Goal: Task Accomplishment & Management: Manage account settings

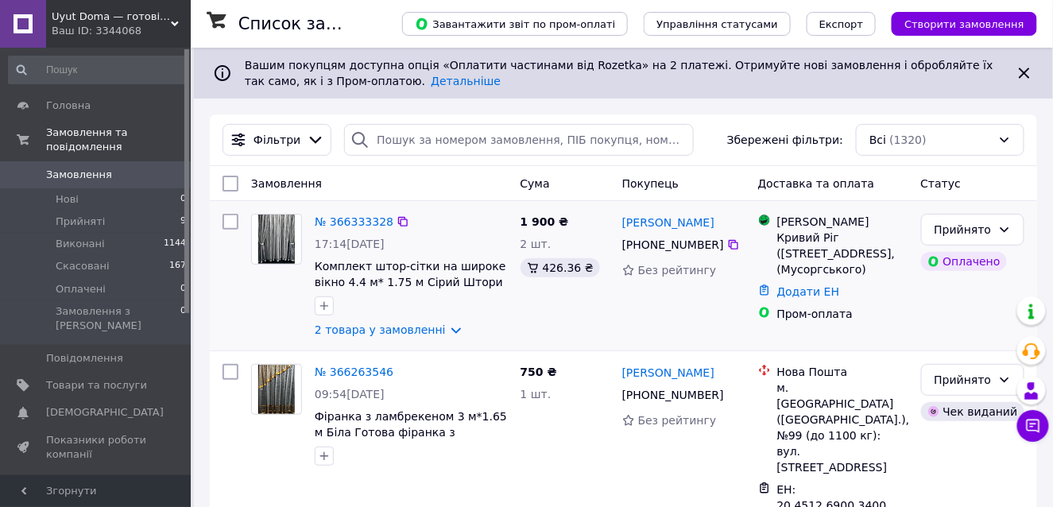
click at [278, 231] on img at bounding box center [276, 239] width 37 height 49
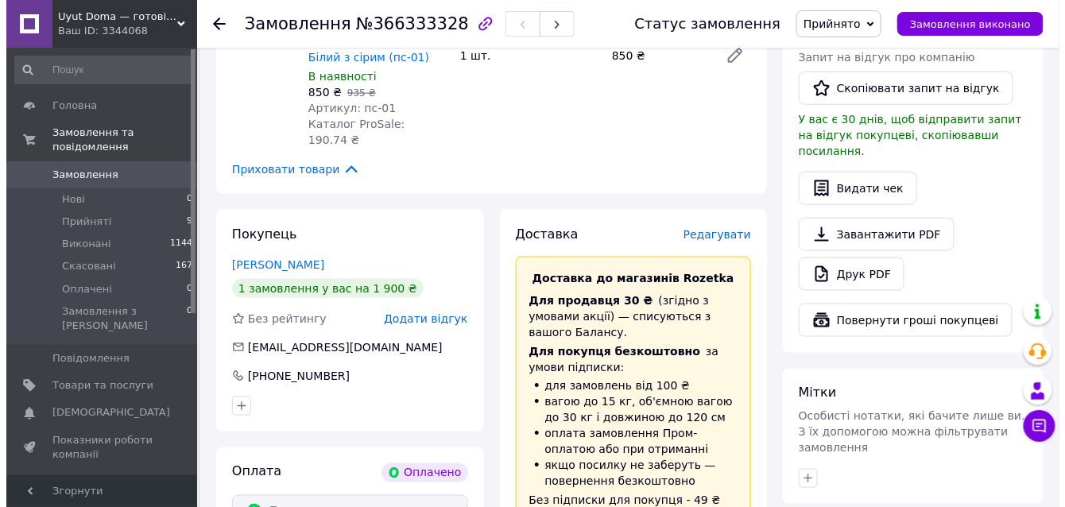
scroll to position [477, 0]
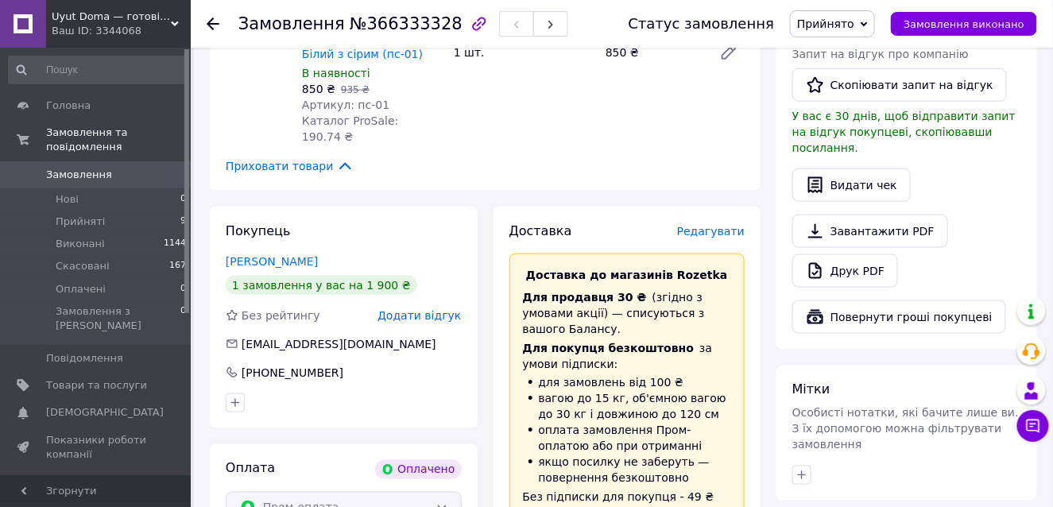
click at [728, 225] on span "Редагувати" at bounding box center [711, 231] width 68 height 13
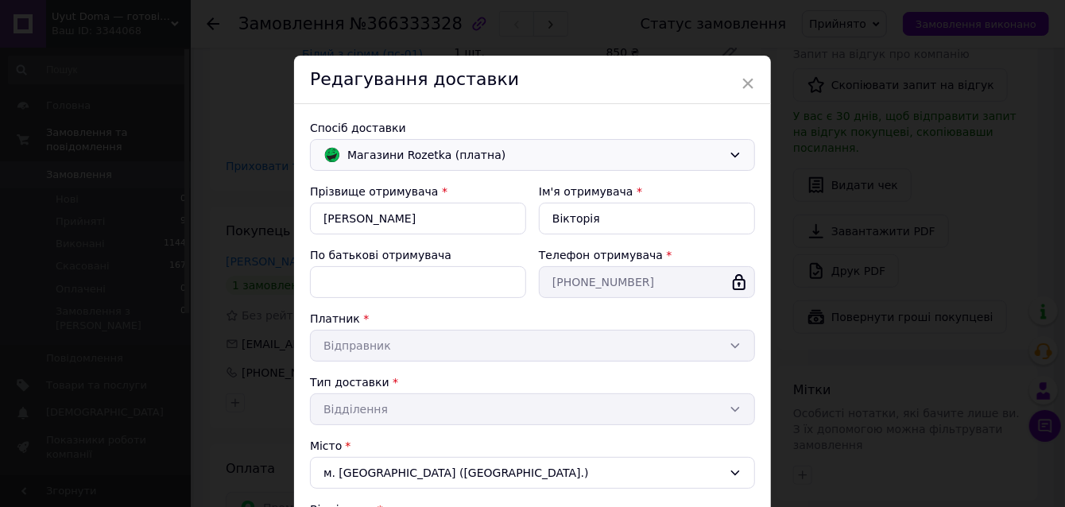
click at [731, 150] on icon at bounding box center [735, 155] width 13 height 13
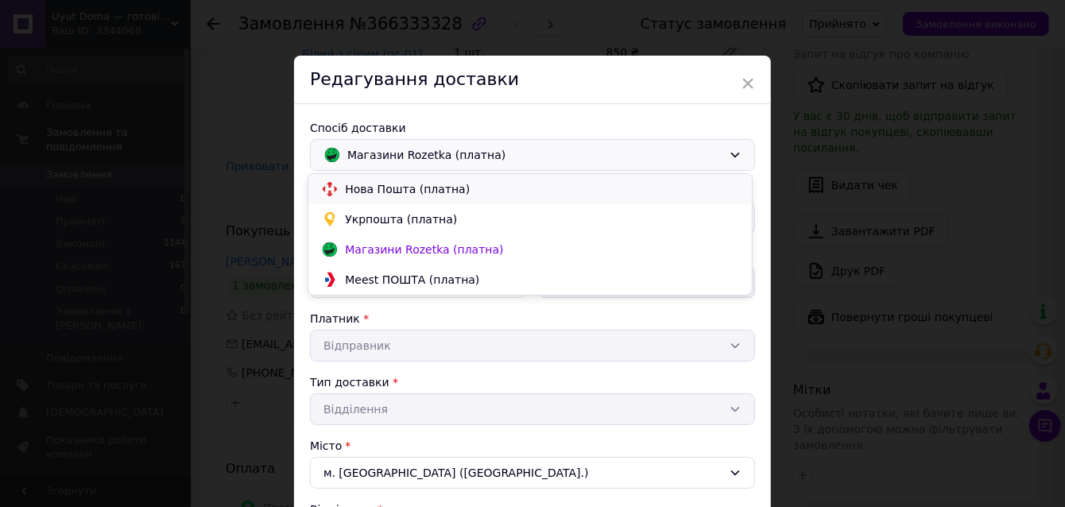
click at [348, 183] on span "Нова Пошта (платна)" at bounding box center [542, 189] width 394 height 16
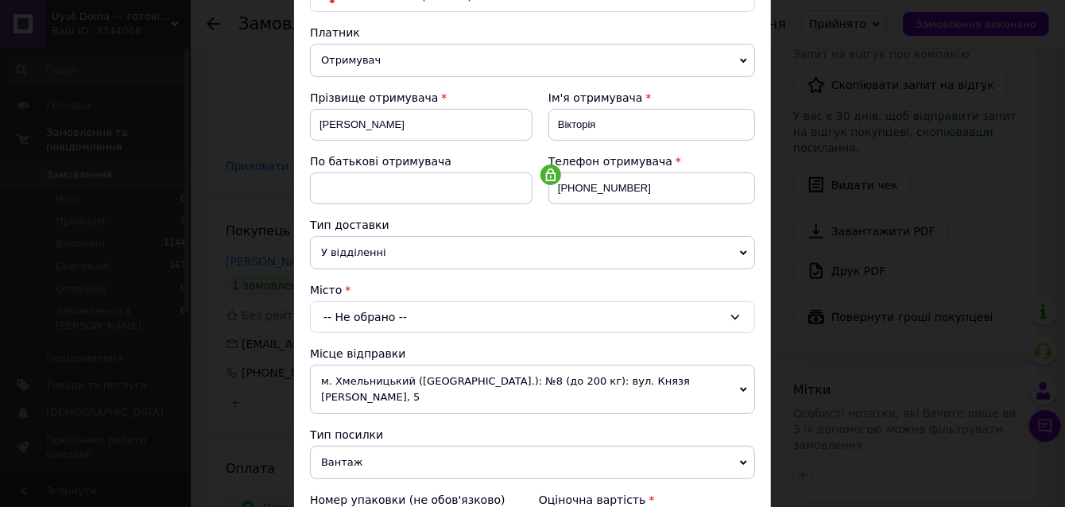
scroll to position [238, 0]
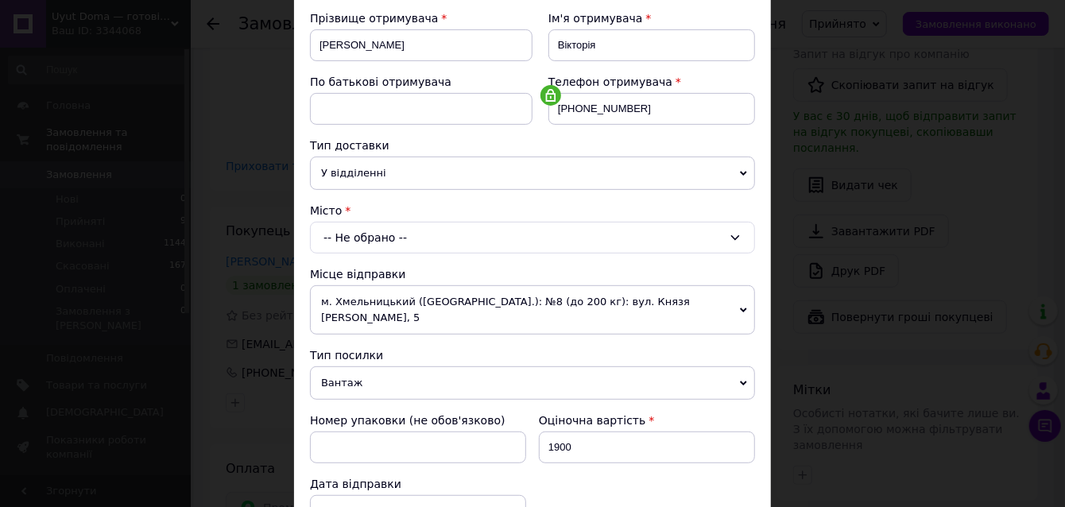
click at [730, 231] on icon at bounding box center [735, 237] width 13 height 13
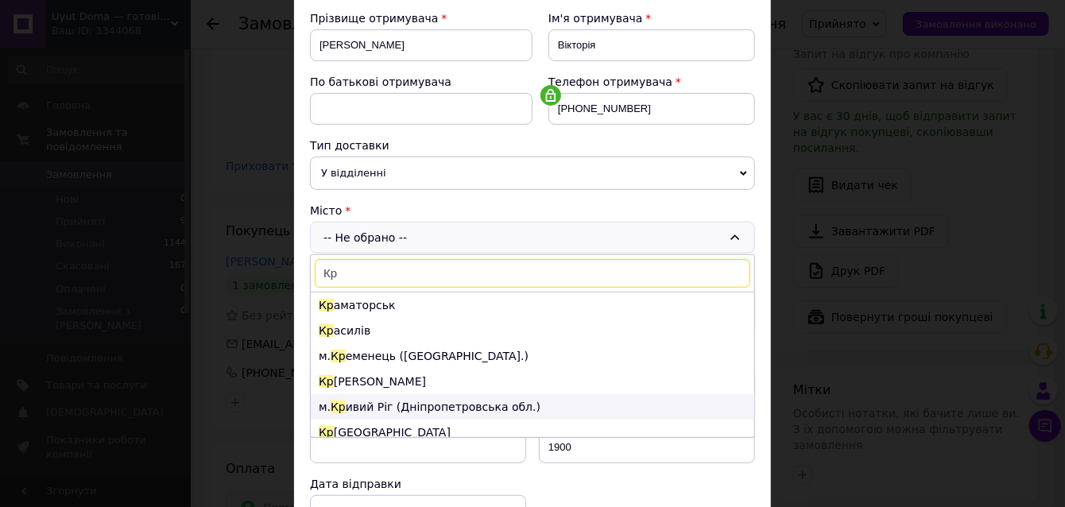
type input "Кр"
click at [338, 403] on span "Кр" at bounding box center [338, 407] width 15 height 13
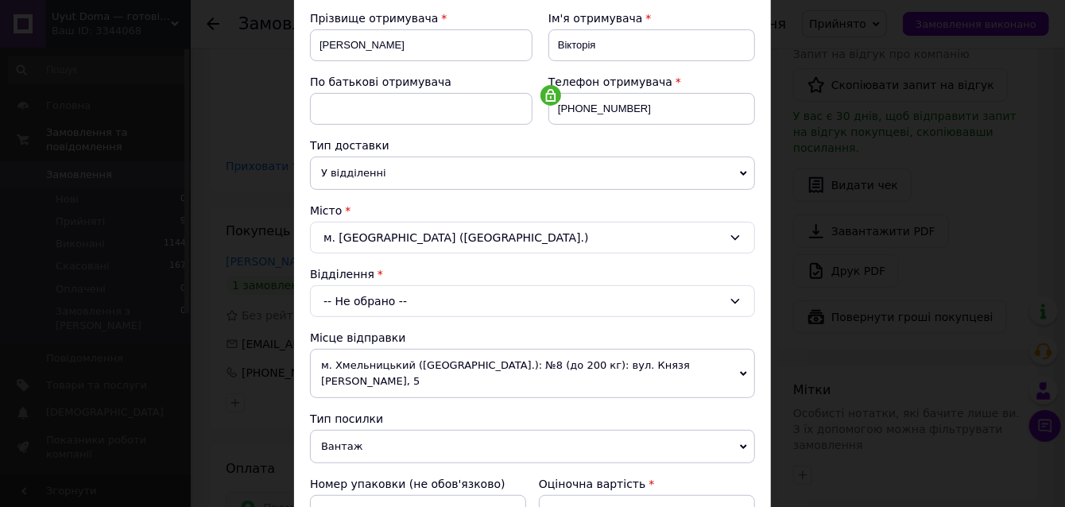
click at [735, 295] on icon at bounding box center [735, 301] width 13 height 13
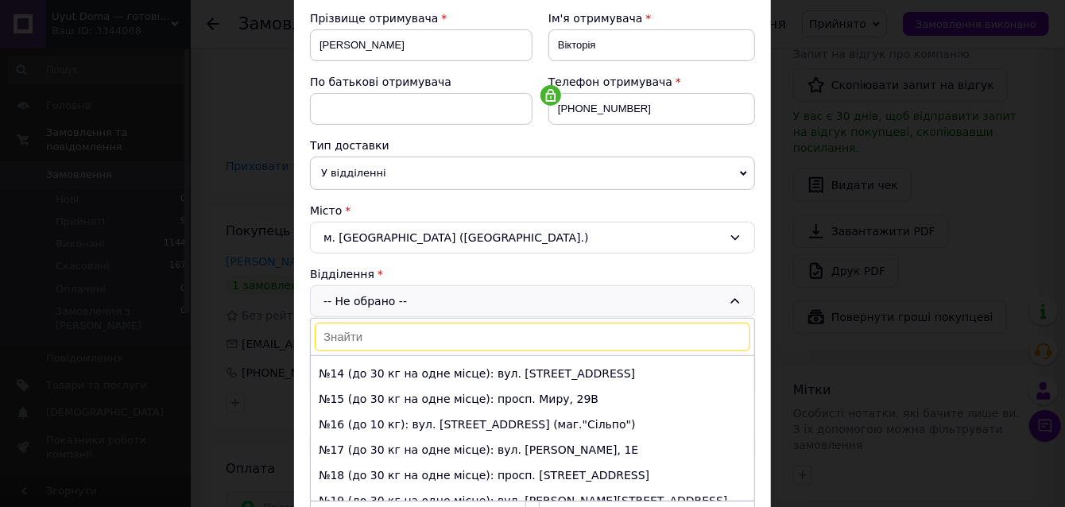
scroll to position [397, 0]
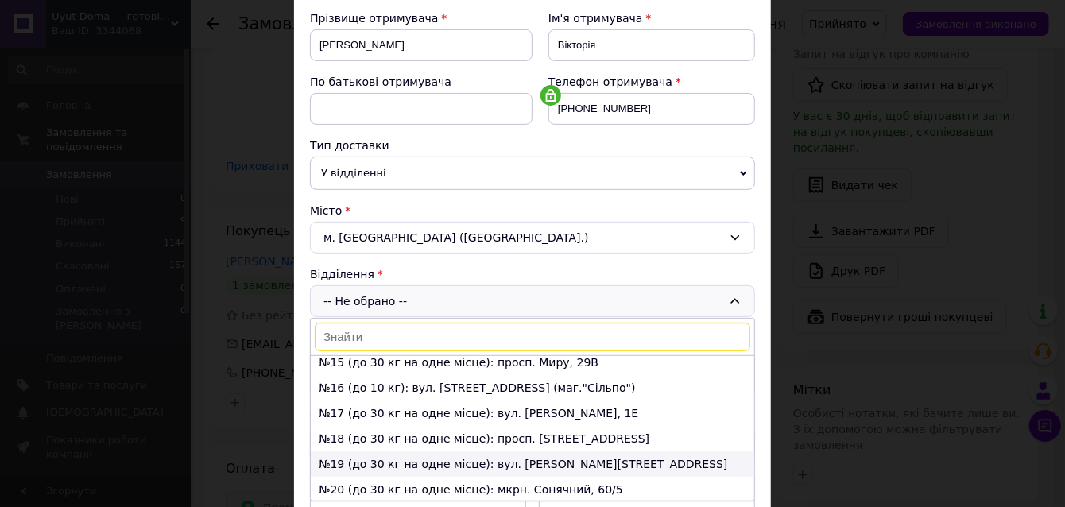
click at [338, 452] on li "№19 (до 30 кг на одне місце): вул. Романа Шухевича, 20" at bounding box center [533, 464] width 444 height 25
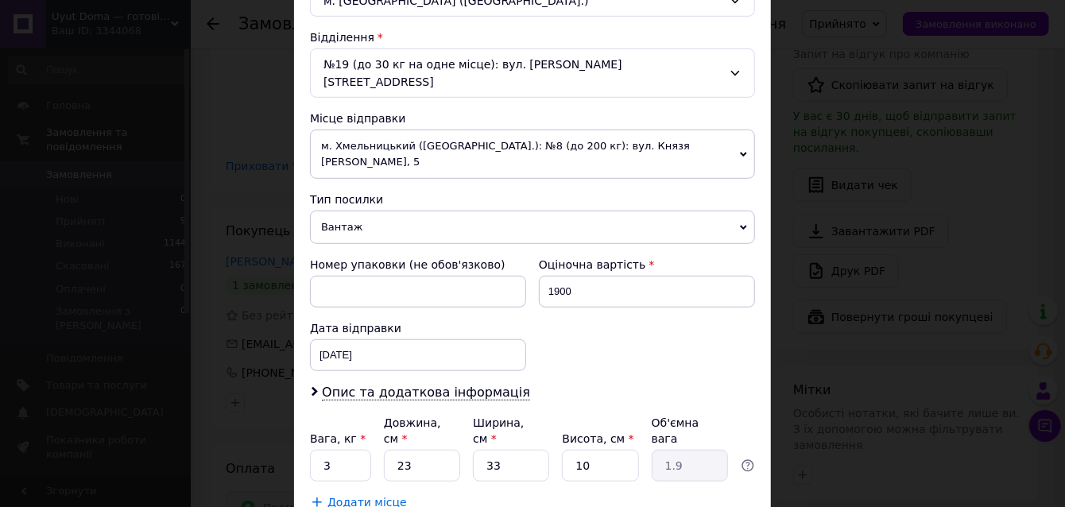
scroll to position [477, 0]
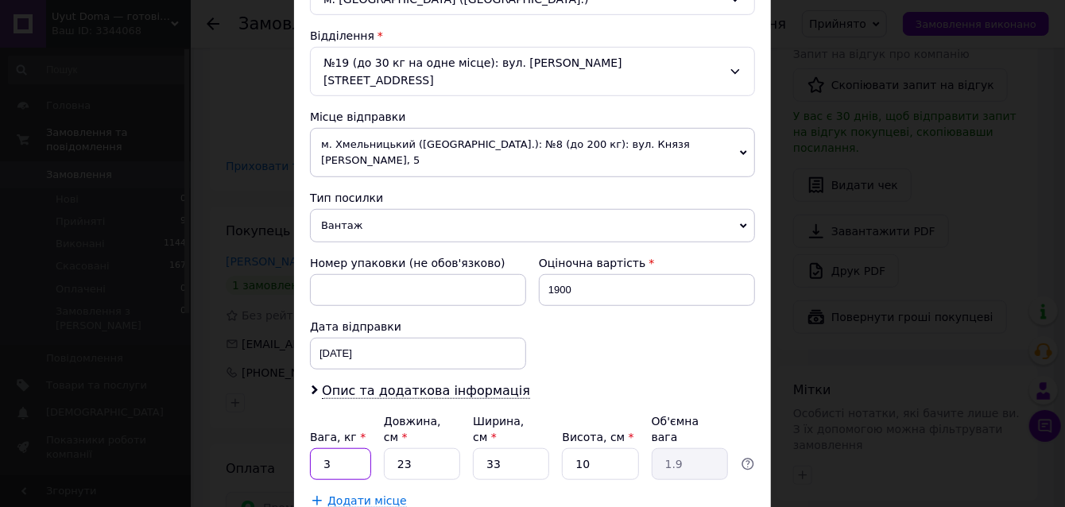
click at [334, 448] on input "3" at bounding box center [340, 464] width 61 height 32
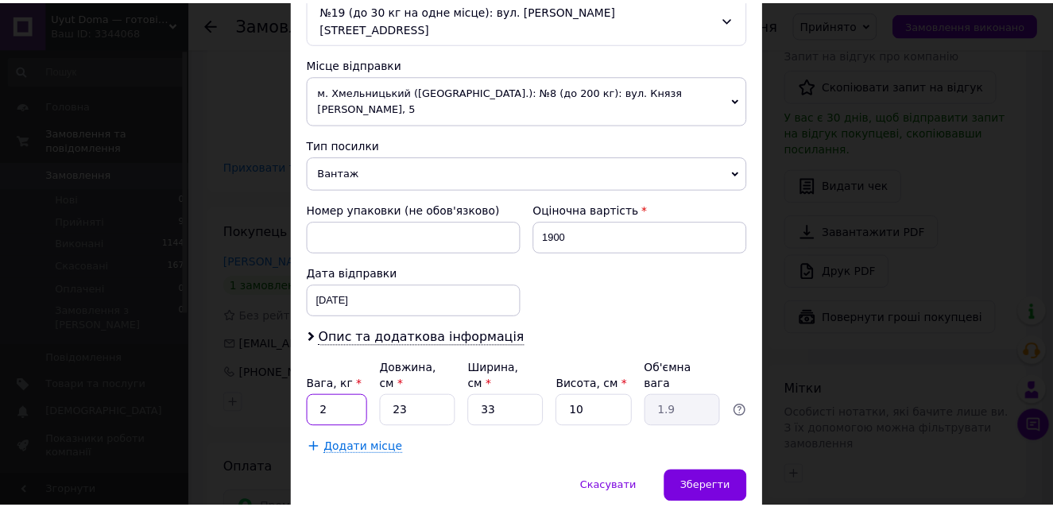
scroll to position [557, 0]
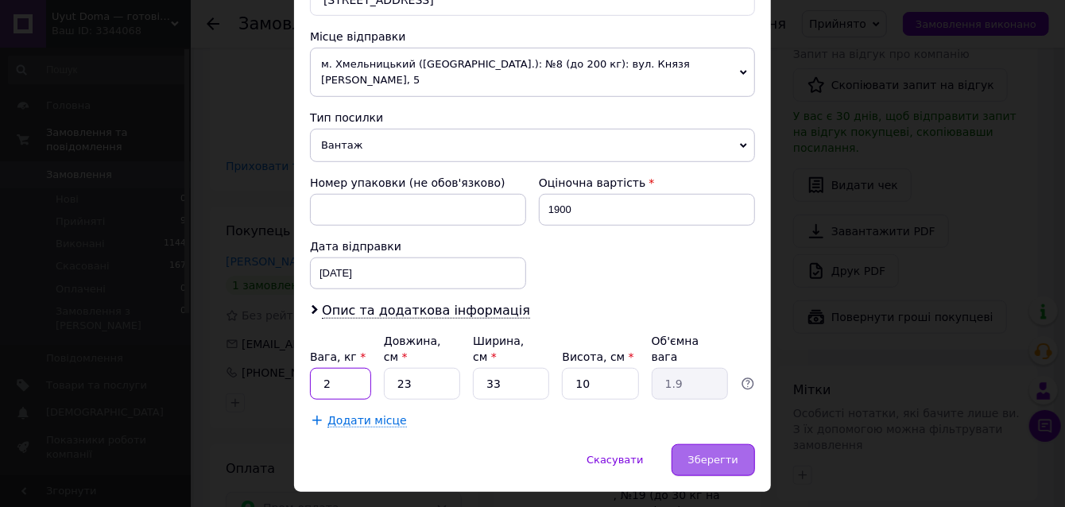
type input "2"
click at [717, 454] on span "Зберегти" at bounding box center [713, 460] width 50 height 12
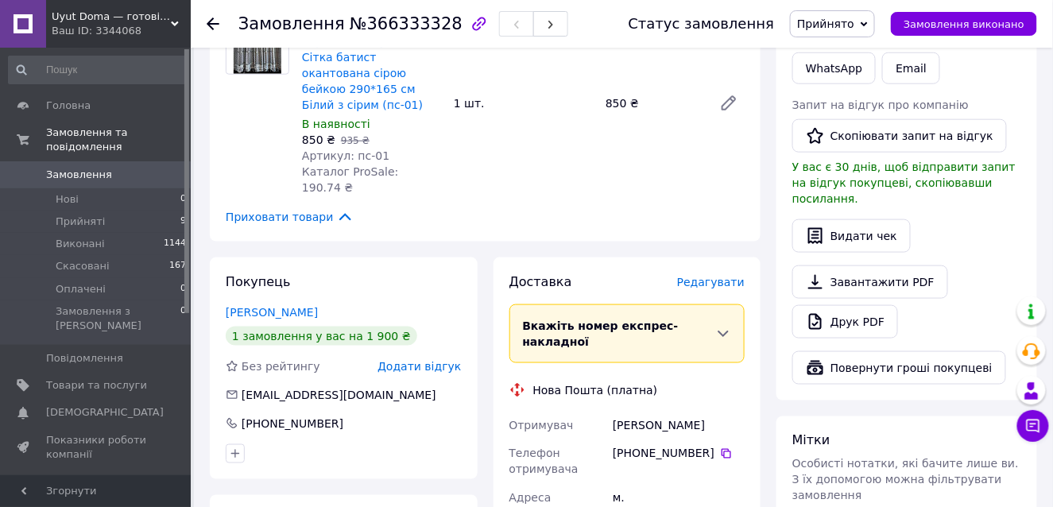
scroll to position [413, 0]
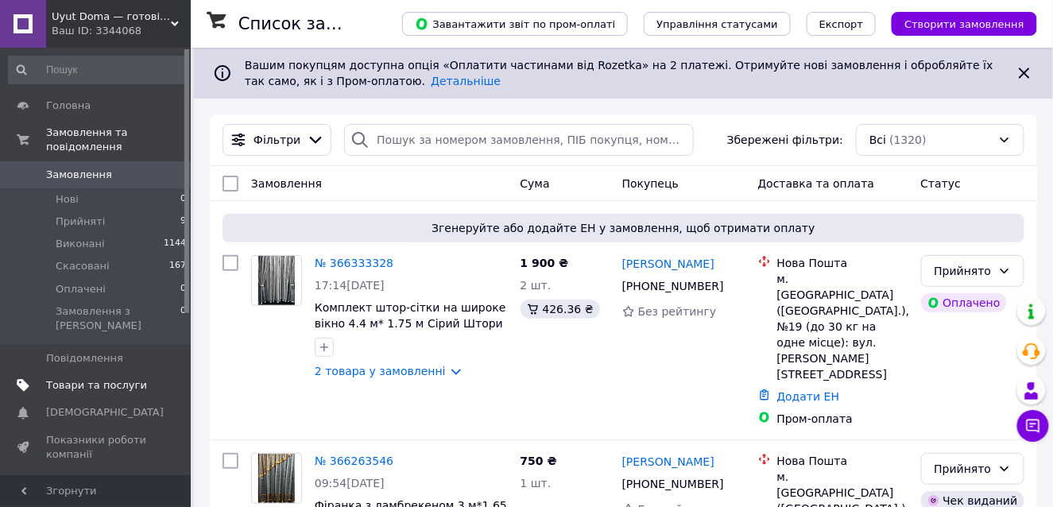
click at [109, 378] on span "Товари та послуги" at bounding box center [96, 385] width 101 height 14
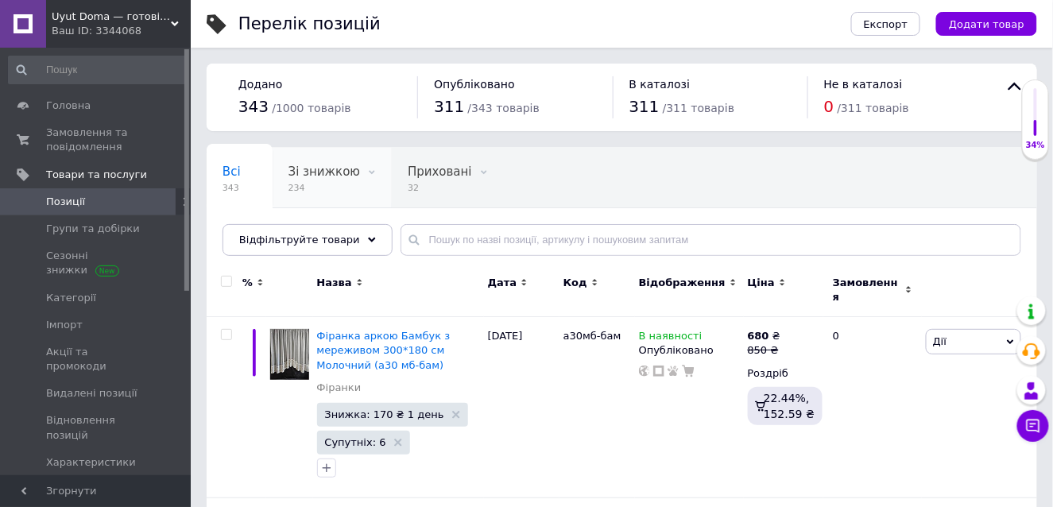
click at [358, 161] on div "Зі знижкою 234" at bounding box center [332, 178] width 119 height 60
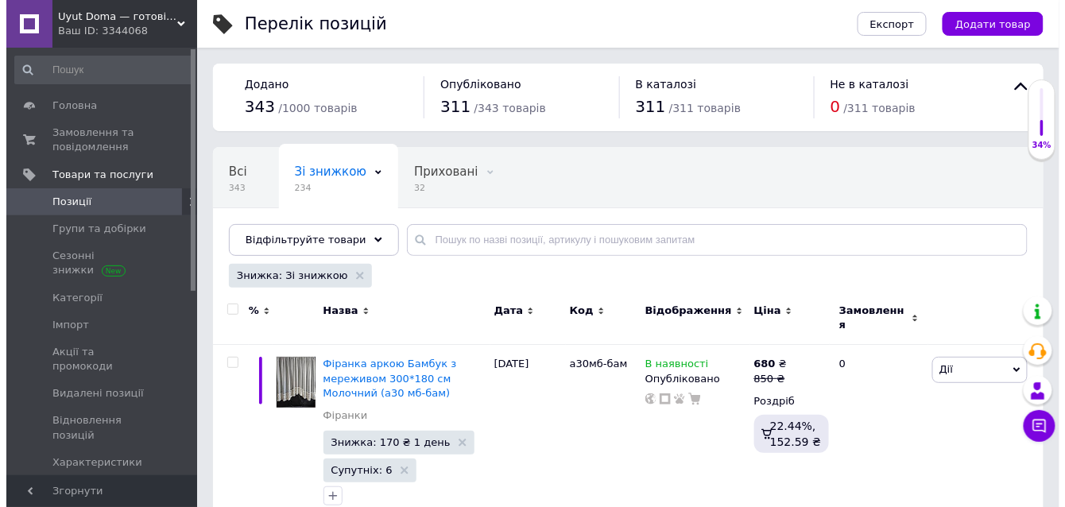
scroll to position [79, 0]
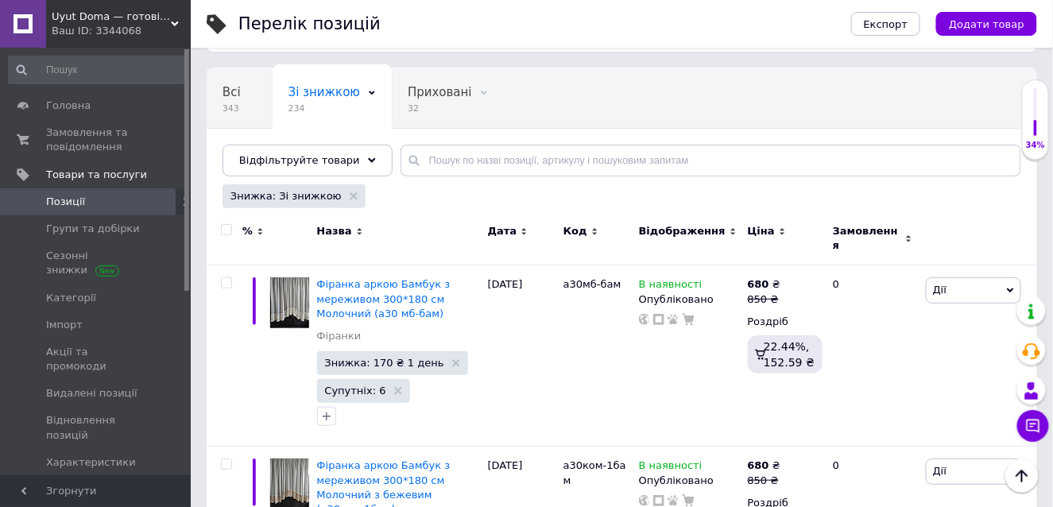
click at [225, 225] on input "checkbox" at bounding box center [226, 230] width 10 height 10
checkbox input "true"
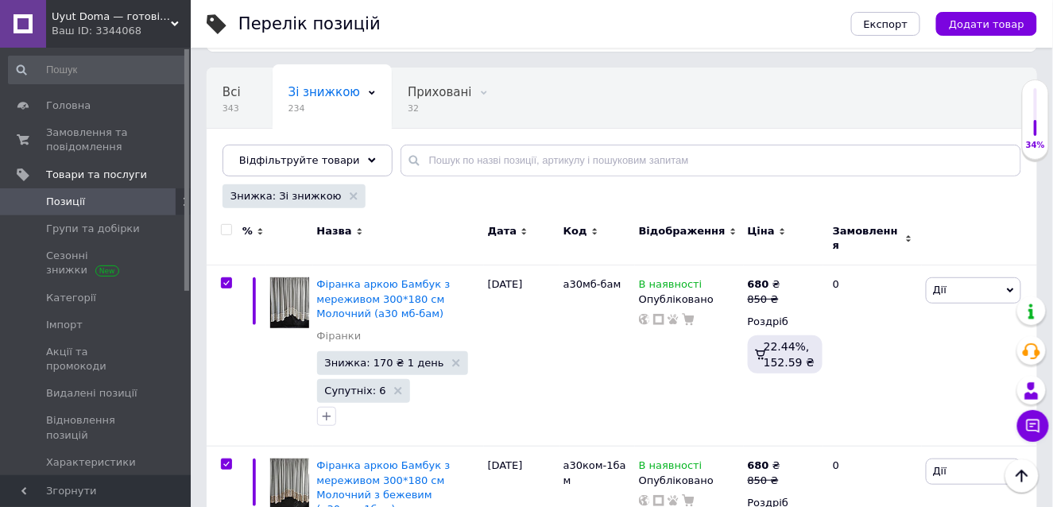
checkbox input "true"
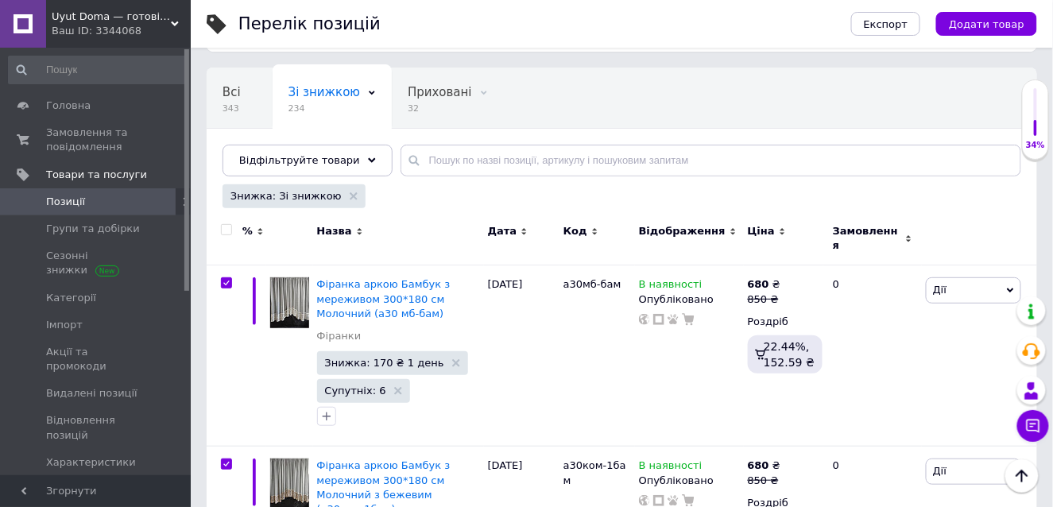
checkbox input "true"
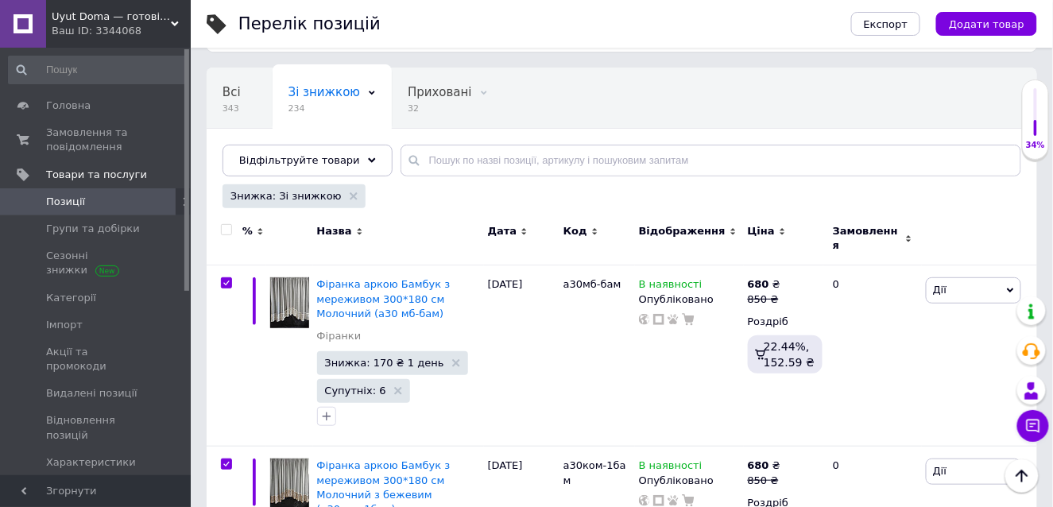
checkbox input "true"
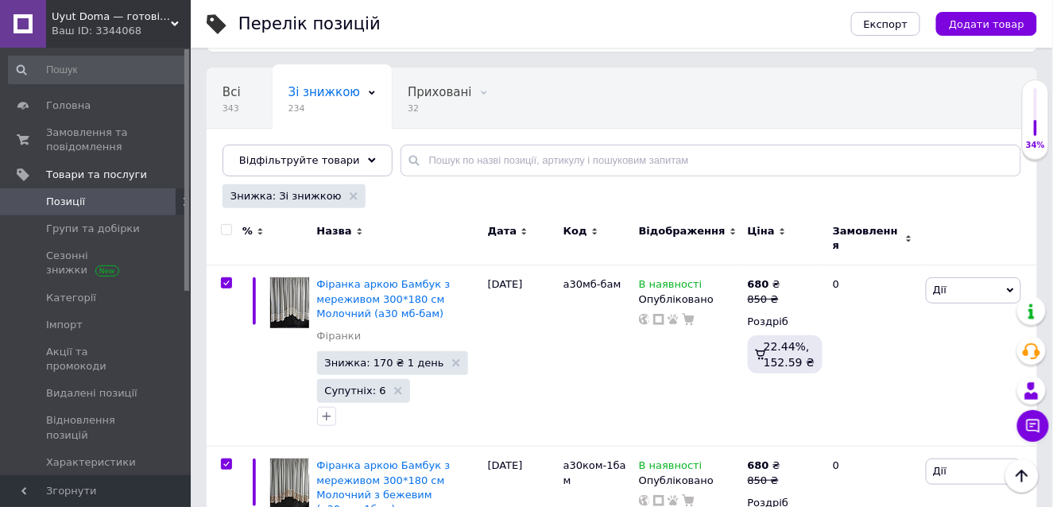
checkbox input "true"
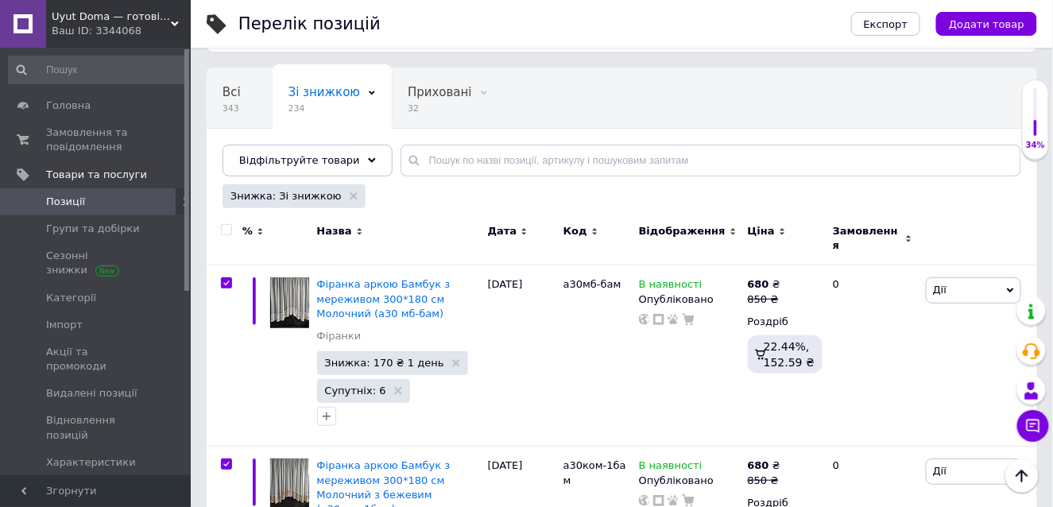
checkbox input "true"
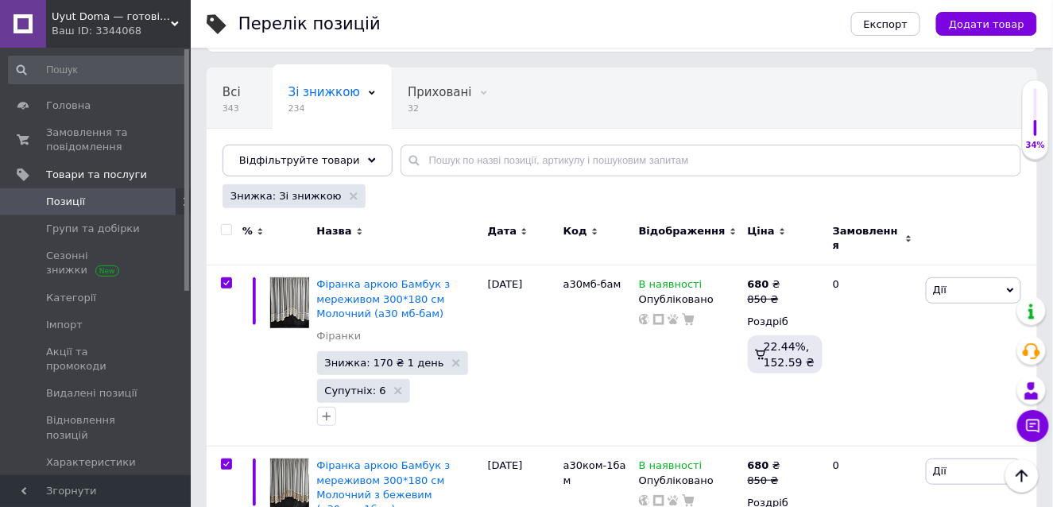
checkbox input "true"
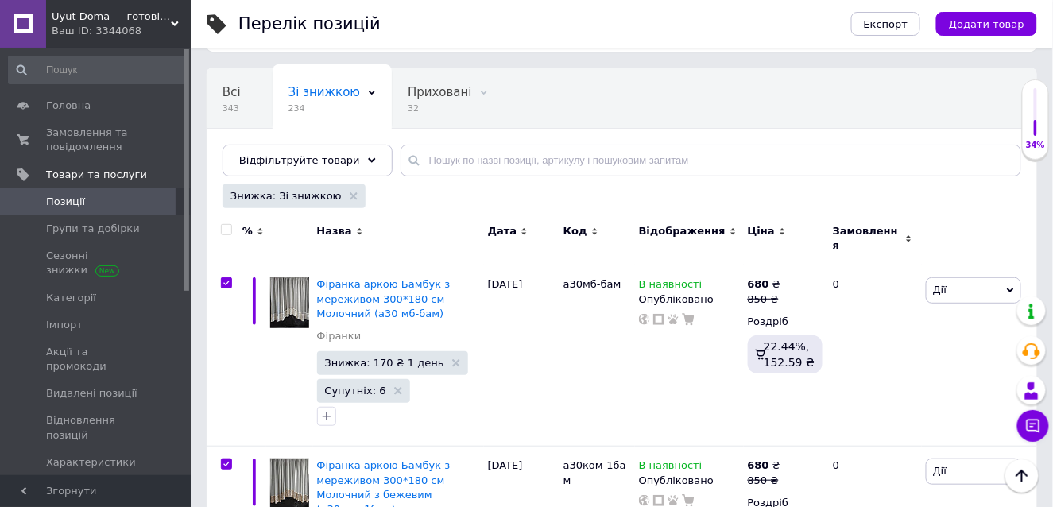
checkbox input "true"
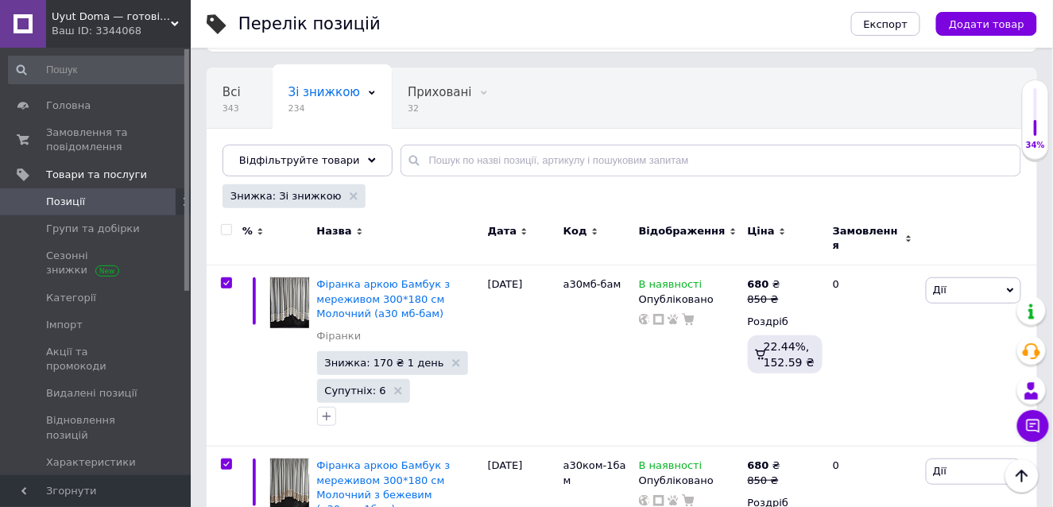
checkbox input "true"
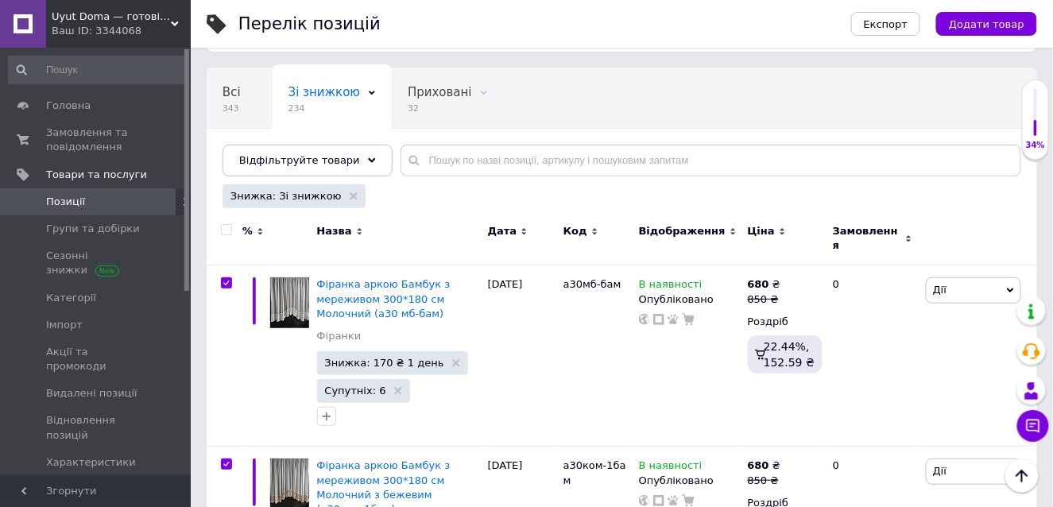
checkbox input "true"
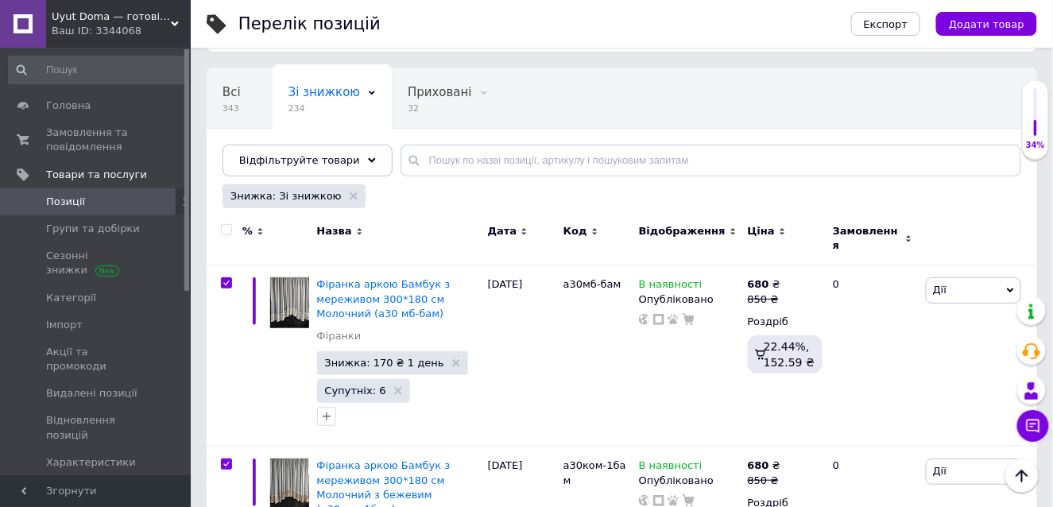
checkbox input "true"
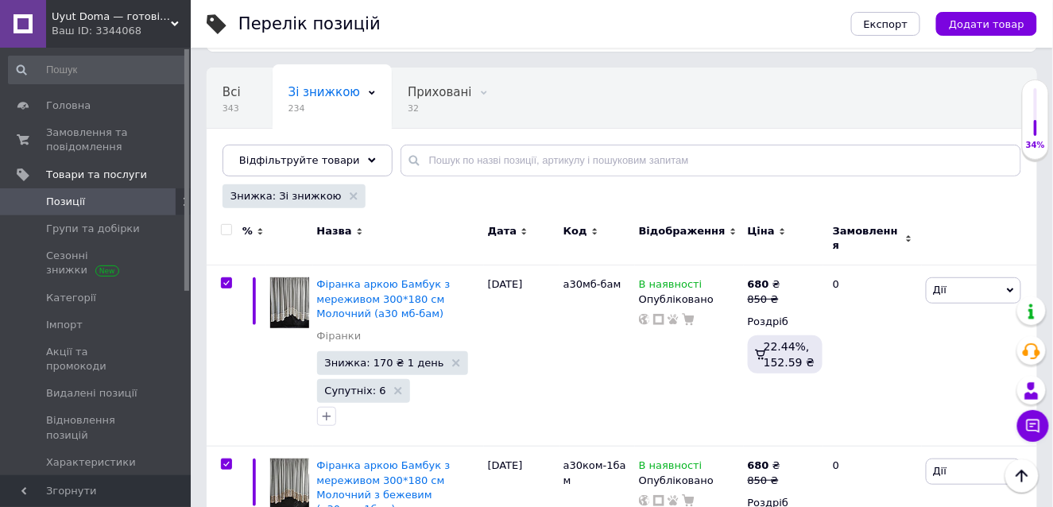
checkbox input "true"
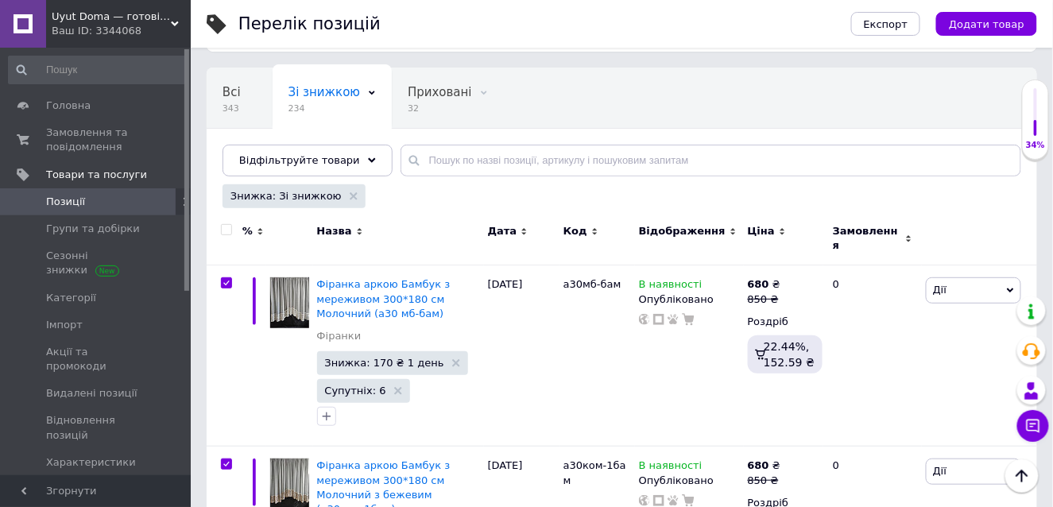
checkbox input "true"
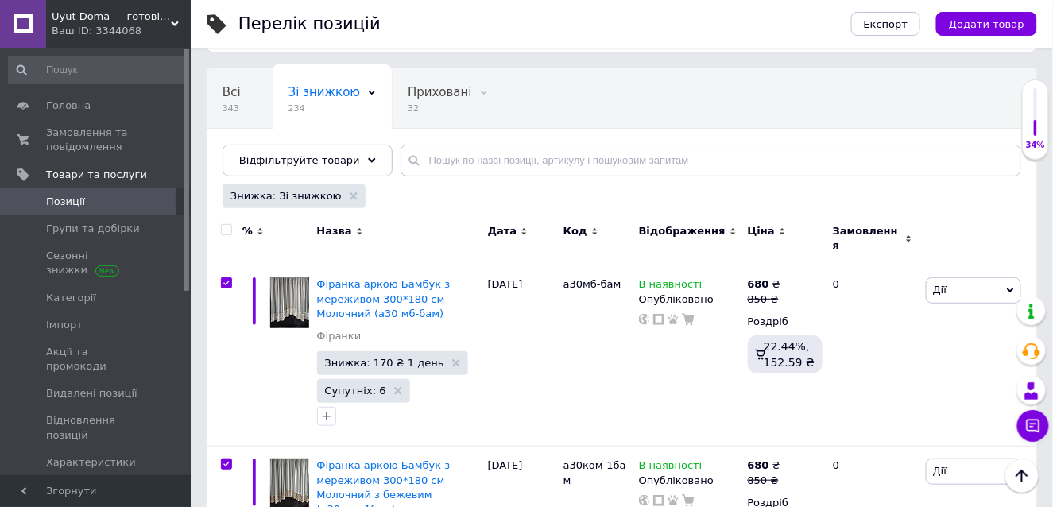
checkbox input "true"
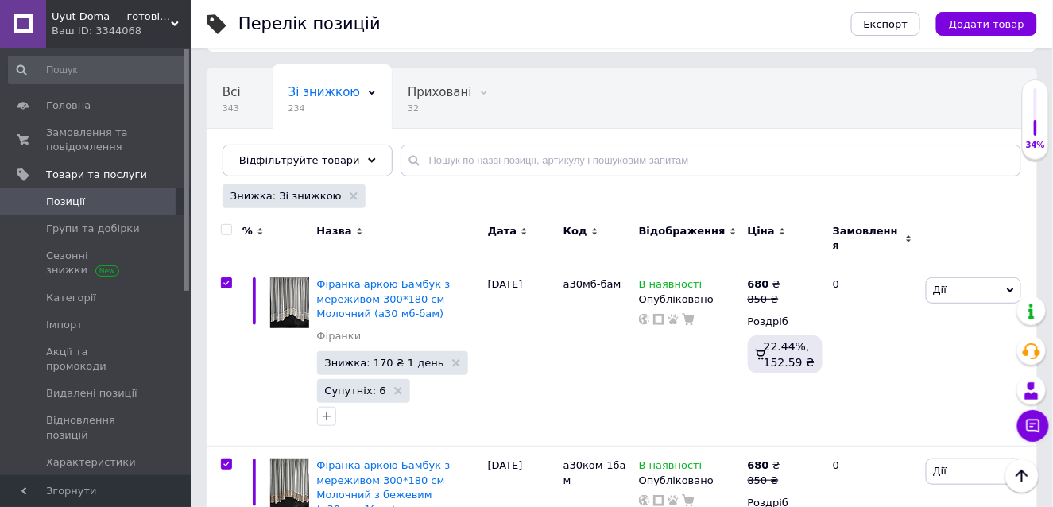
checkbox input "true"
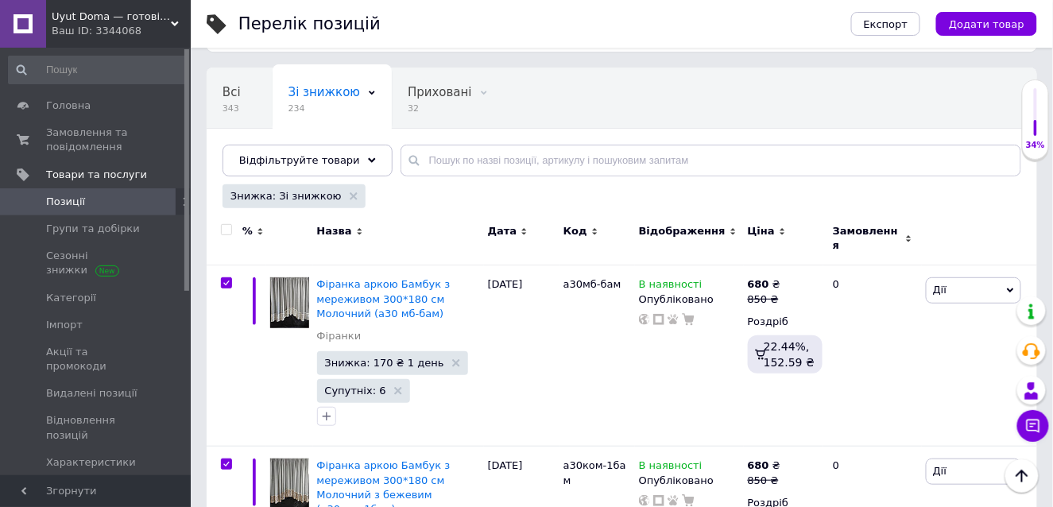
checkbox input "true"
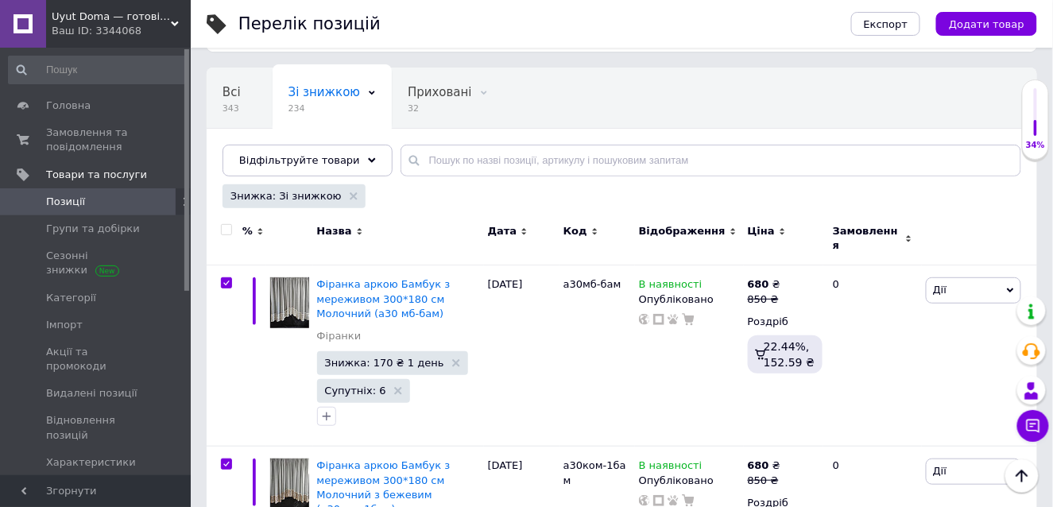
checkbox input "true"
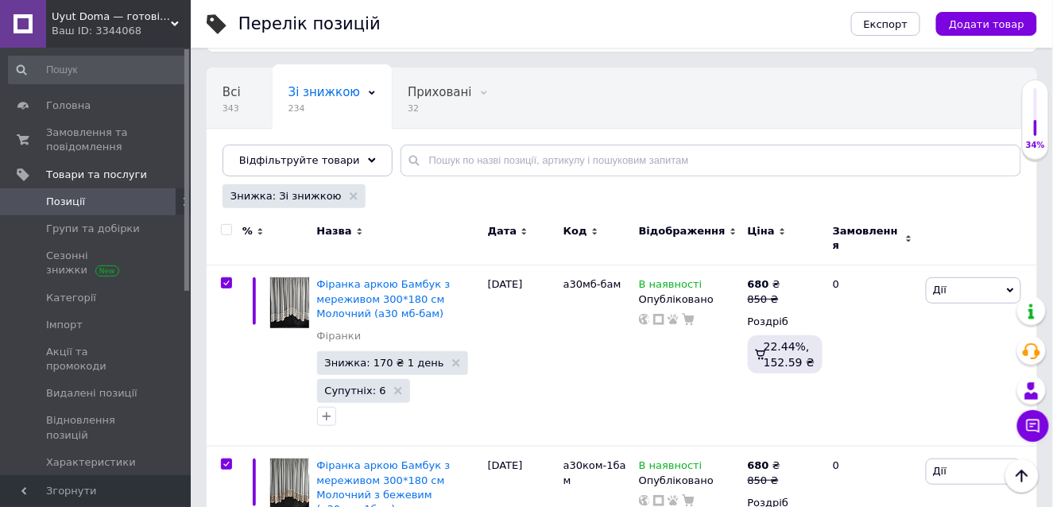
checkbox input "true"
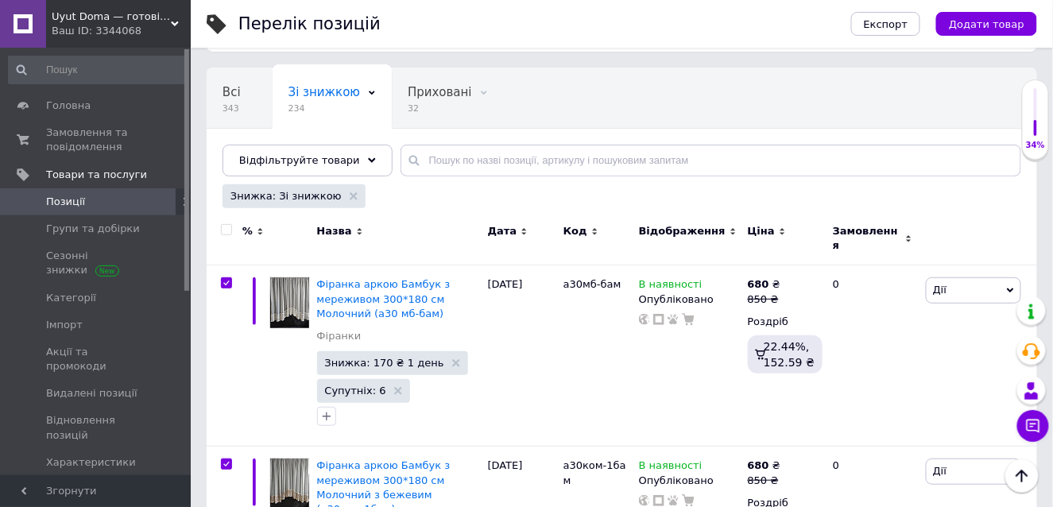
checkbox input "true"
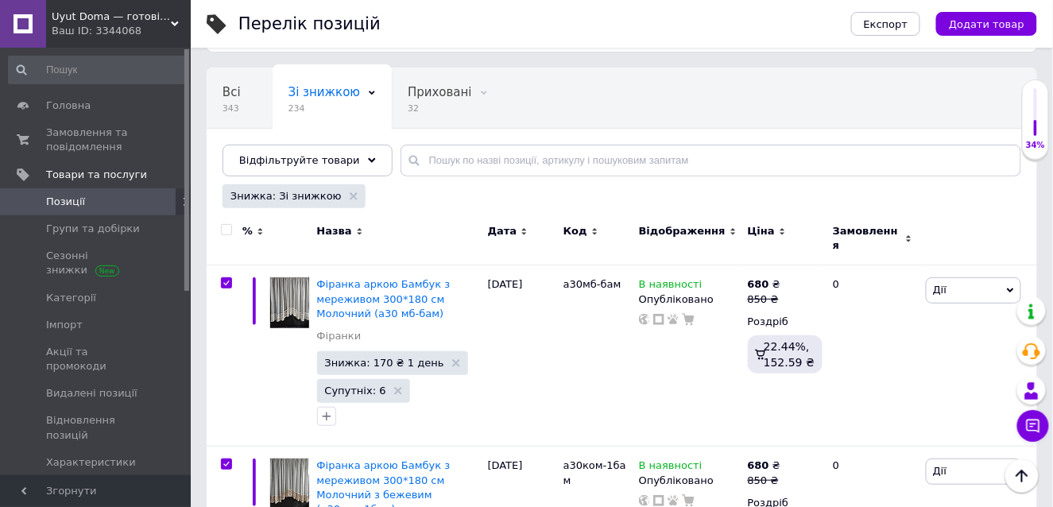
checkbox input "true"
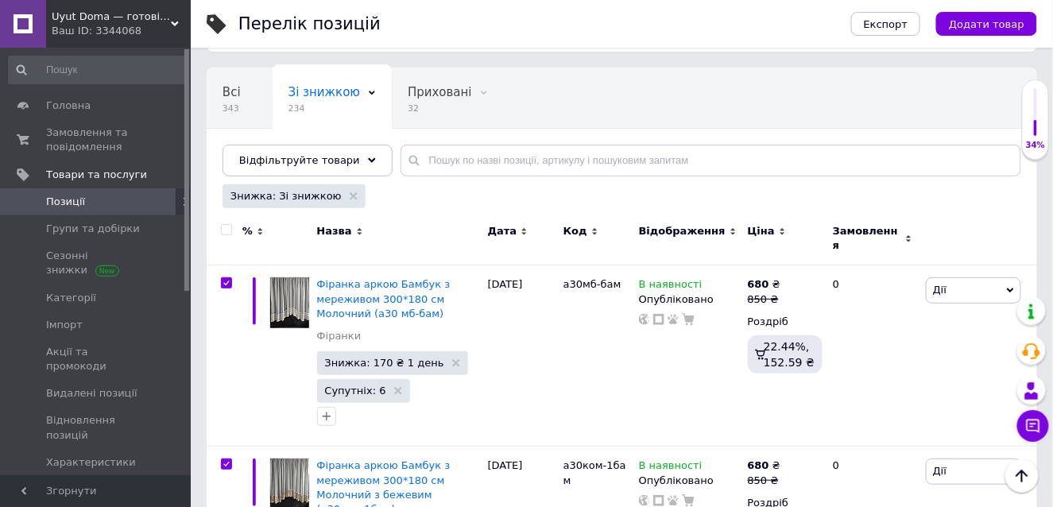
checkbox input "true"
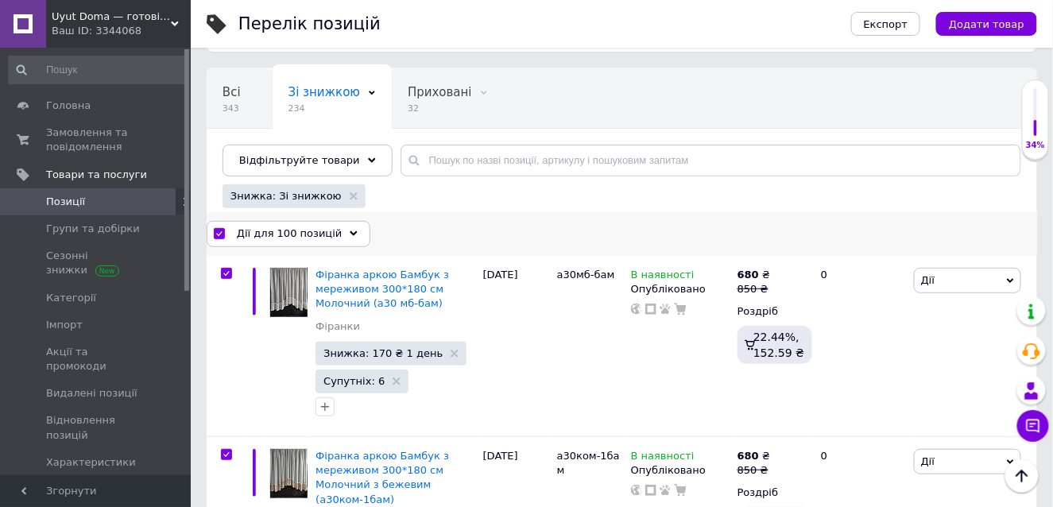
click at [350, 230] on icon at bounding box center [354, 234] width 8 height 8
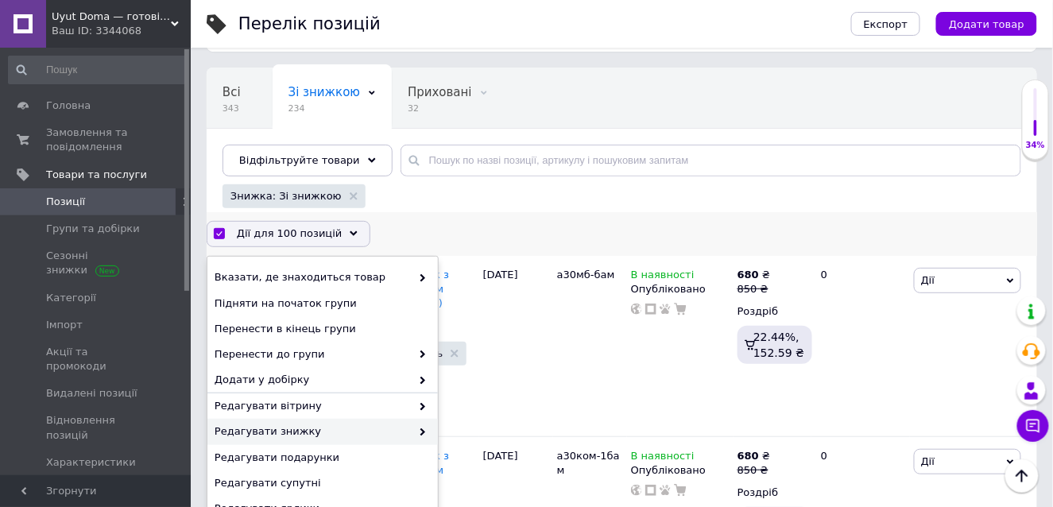
click at [413, 424] on span at bounding box center [419, 431] width 16 height 14
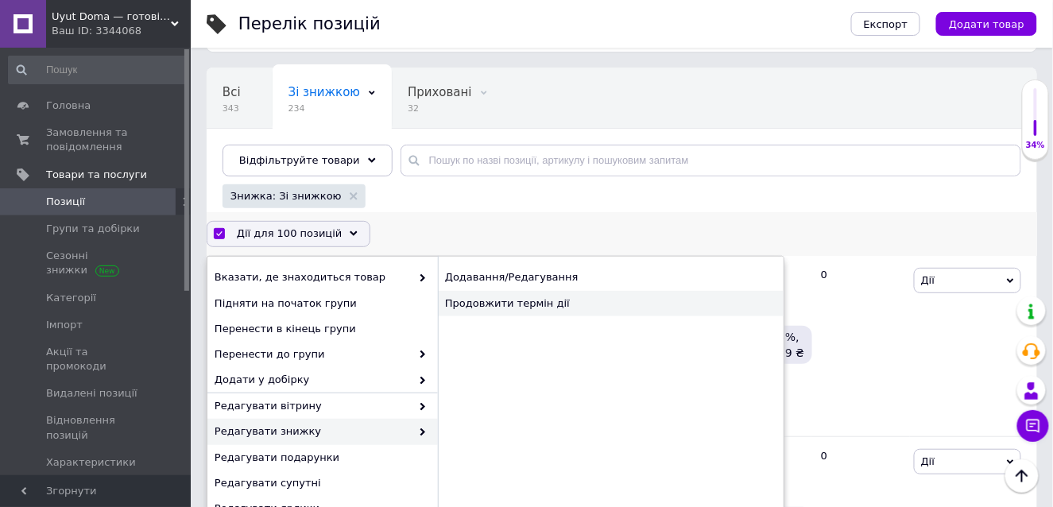
click at [537, 296] on div "Продовжити термін дії" at bounding box center [611, 303] width 346 height 25
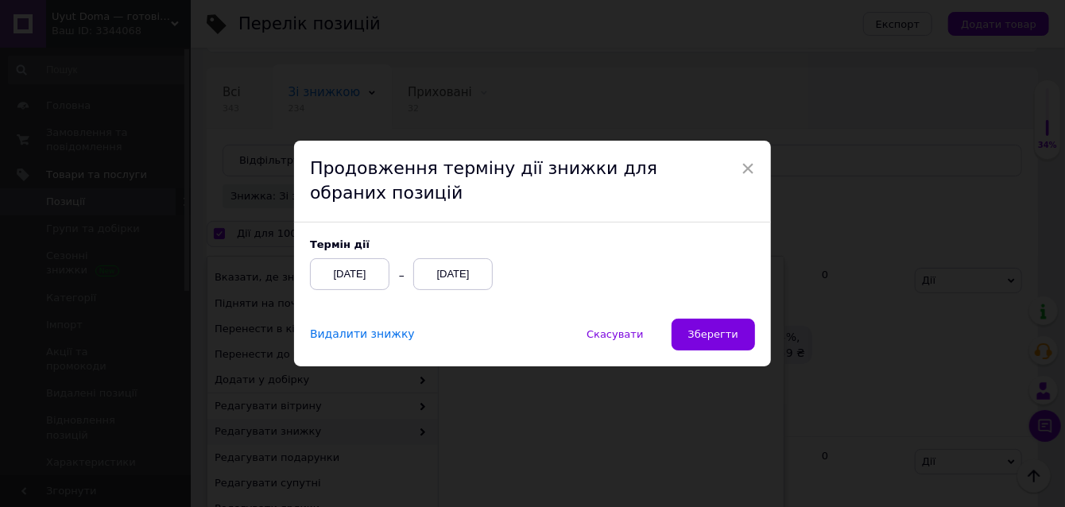
click at [436, 273] on div "[DATE]" at bounding box center [452, 274] width 79 height 32
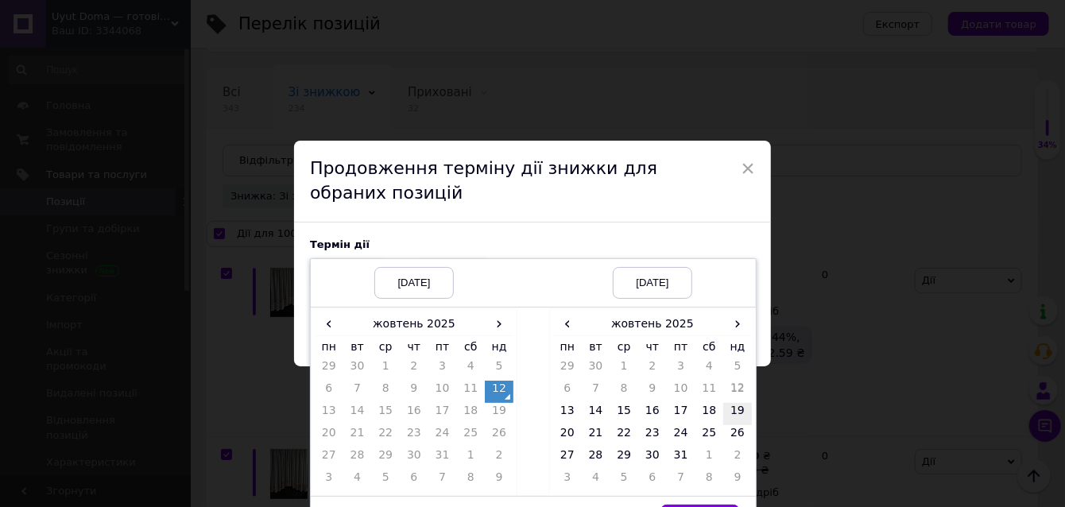
click at [739, 409] on td "19" at bounding box center [737, 414] width 29 height 22
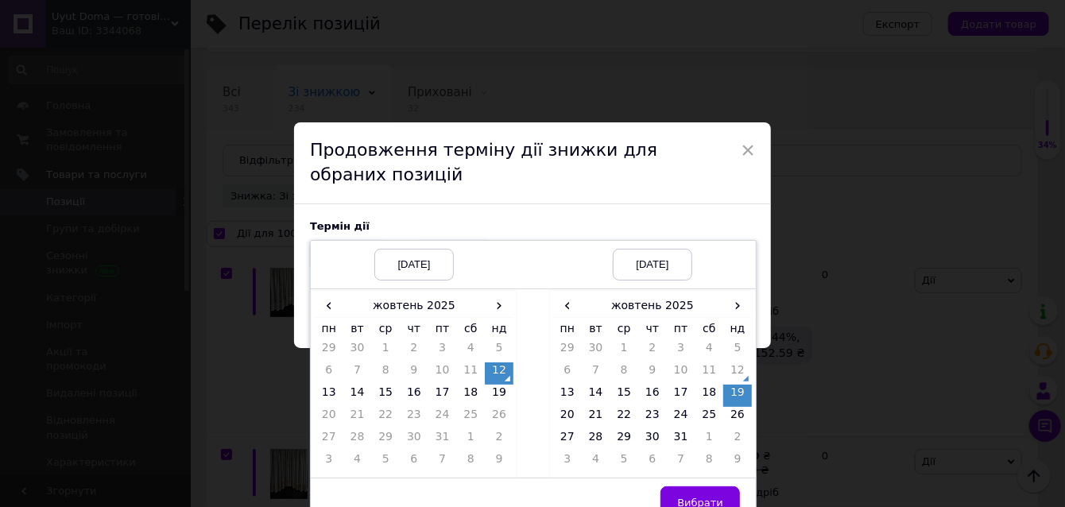
scroll to position [37, 0]
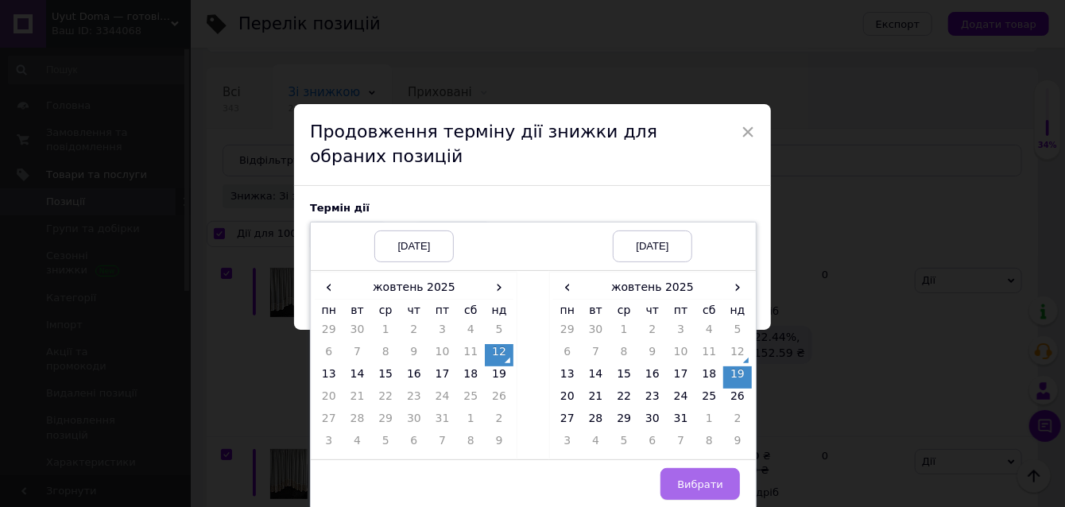
click at [703, 475] on button "Вибрати" at bounding box center [700, 484] width 79 height 32
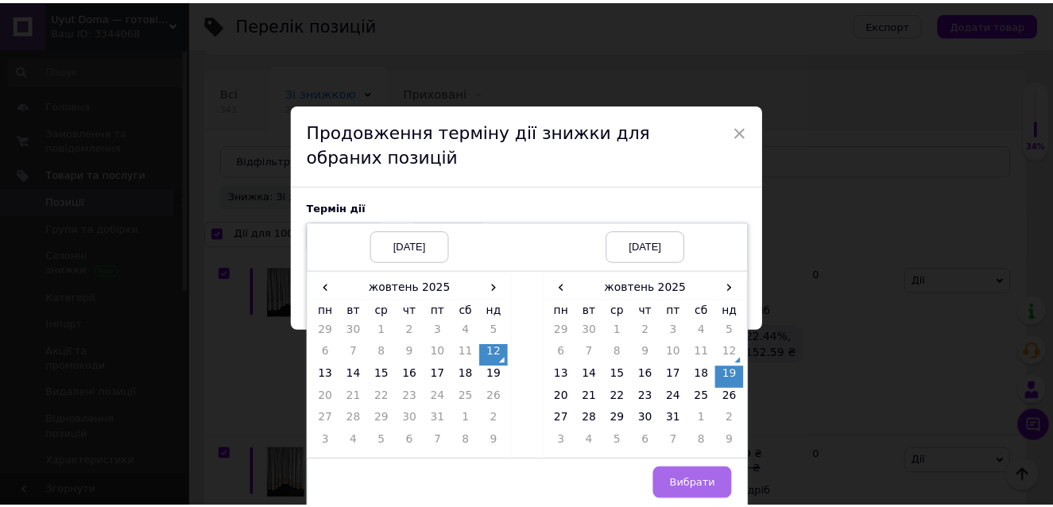
scroll to position [0, 0]
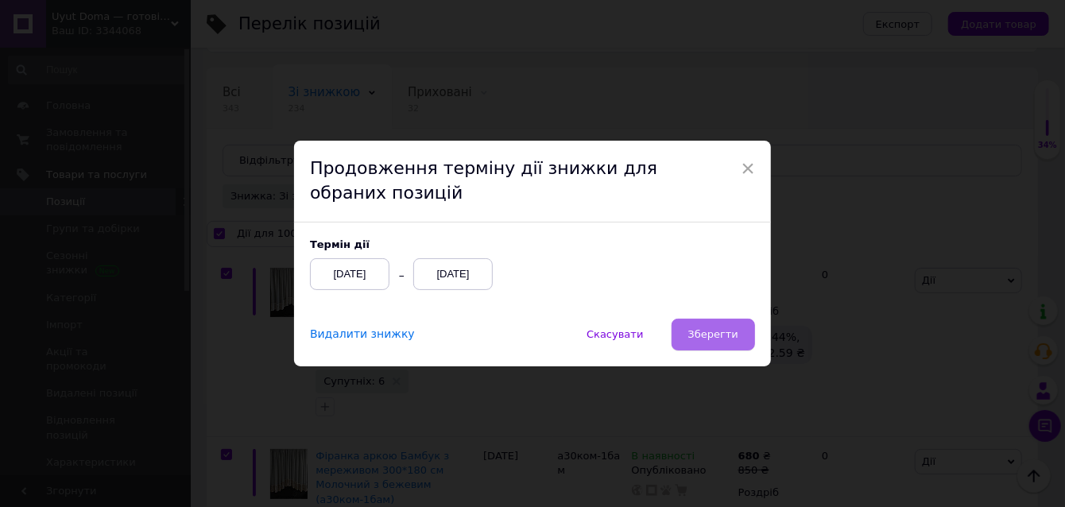
click at [721, 330] on span "Зберегти" at bounding box center [713, 334] width 50 height 12
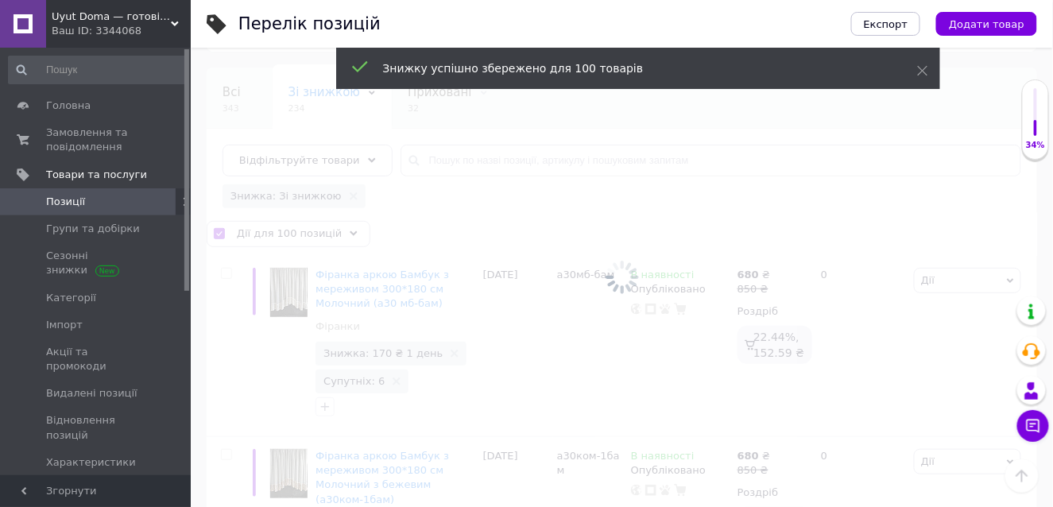
checkbox input "false"
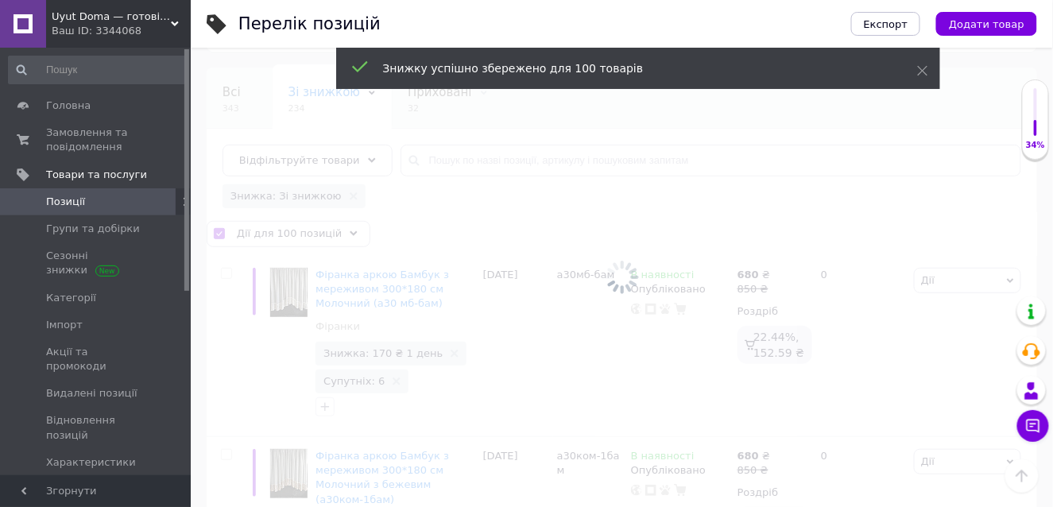
checkbox input "false"
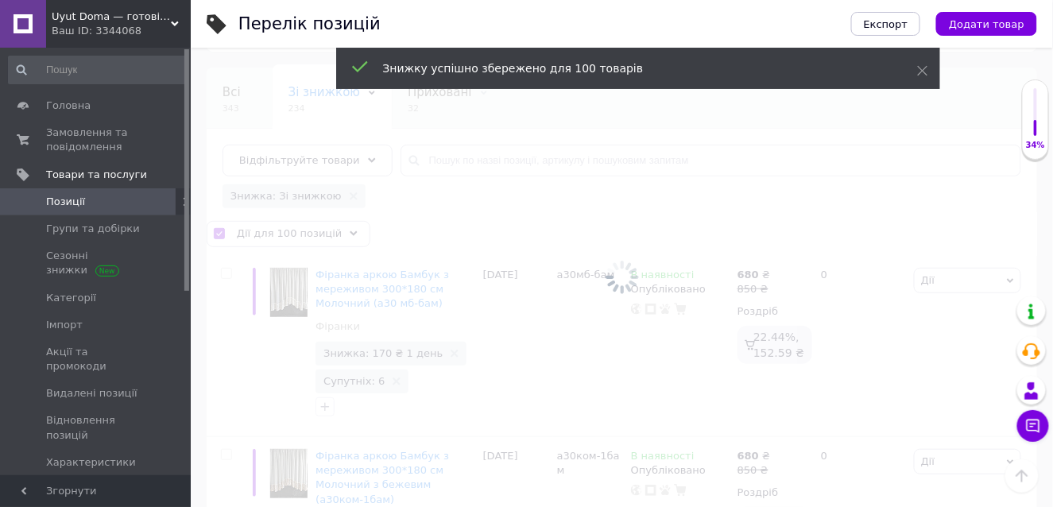
checkbox input "false"
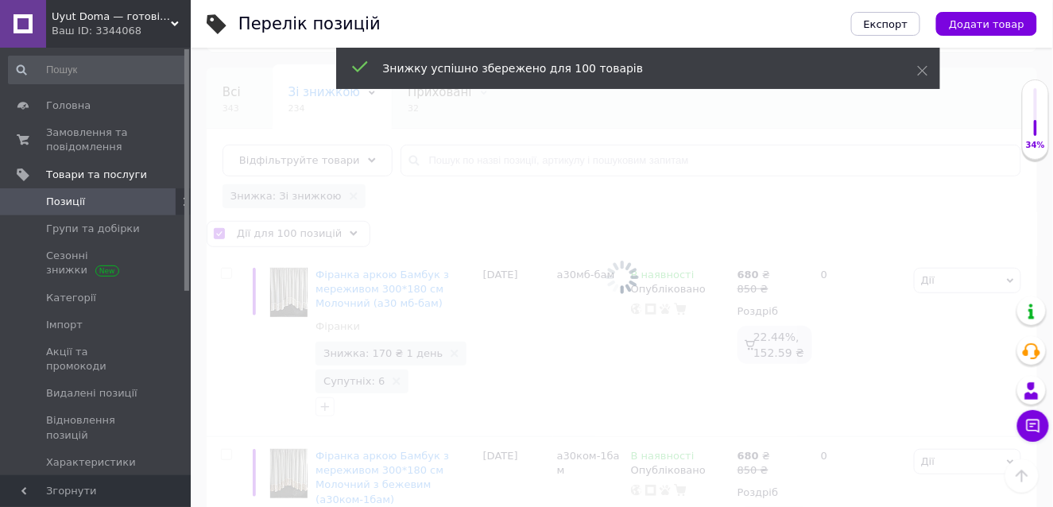
checkbox input "false"
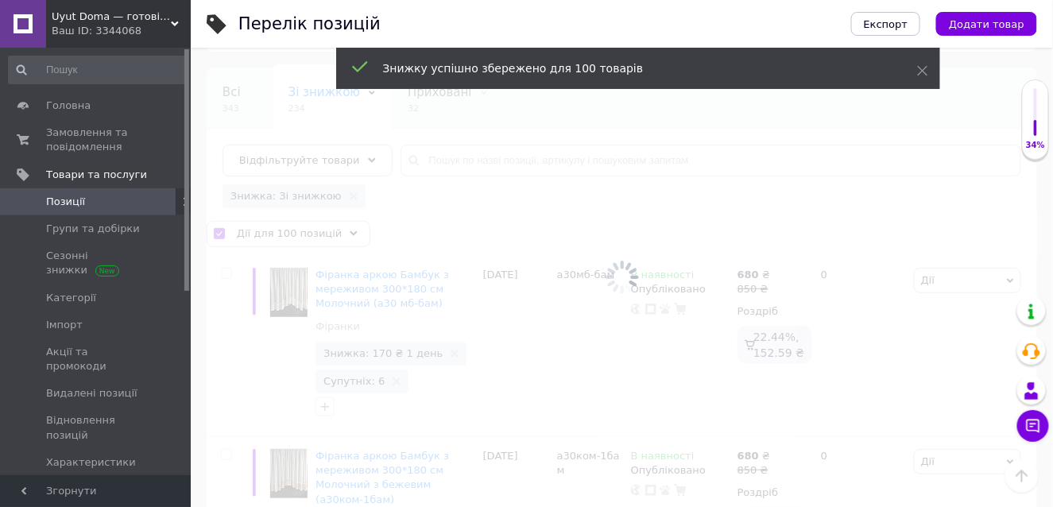
checkbox input "false"
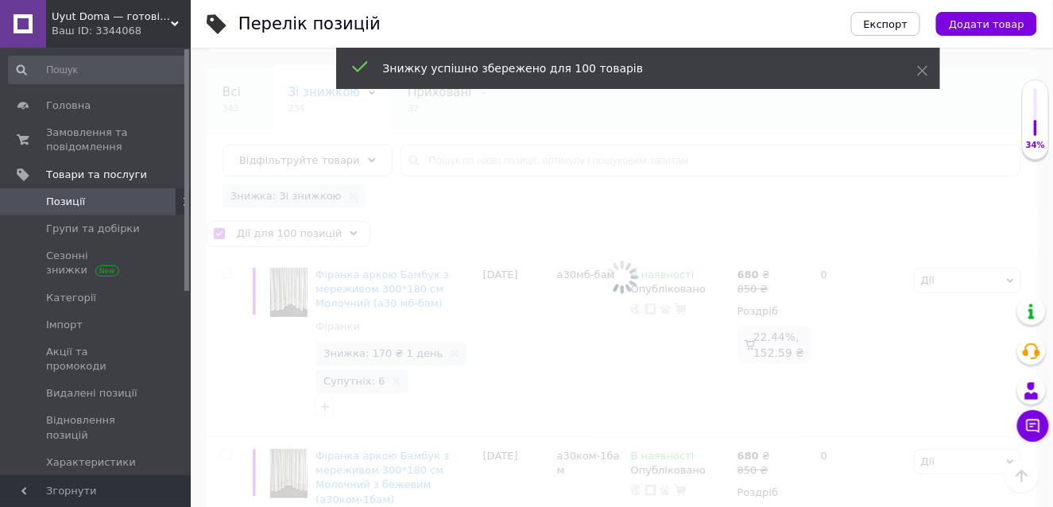
checkbox input "false"
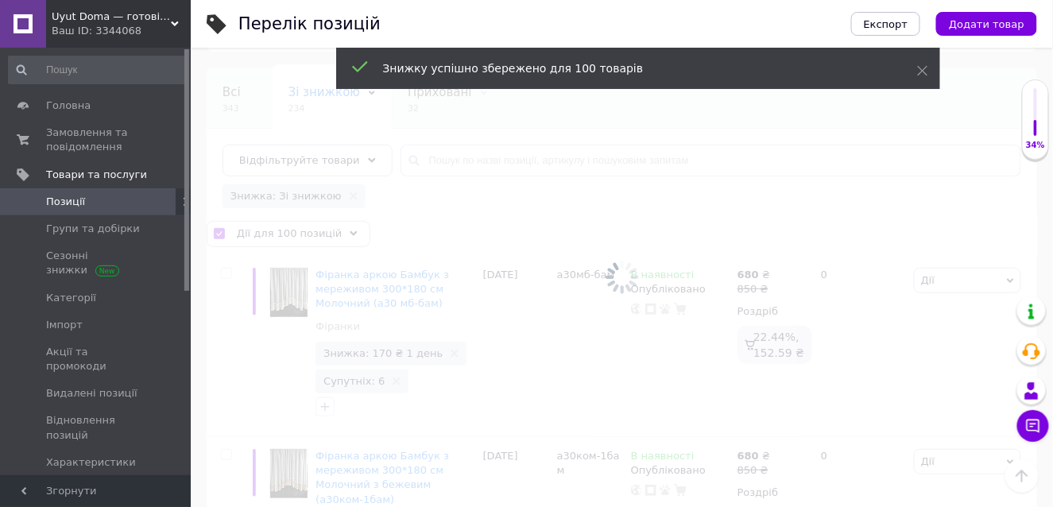
checkbox input "false"
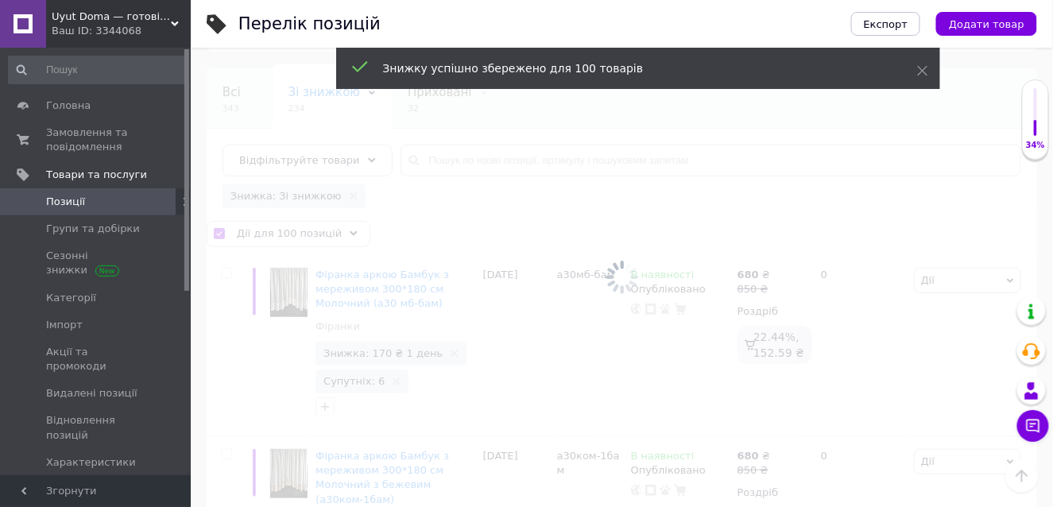
checkbox input "false"
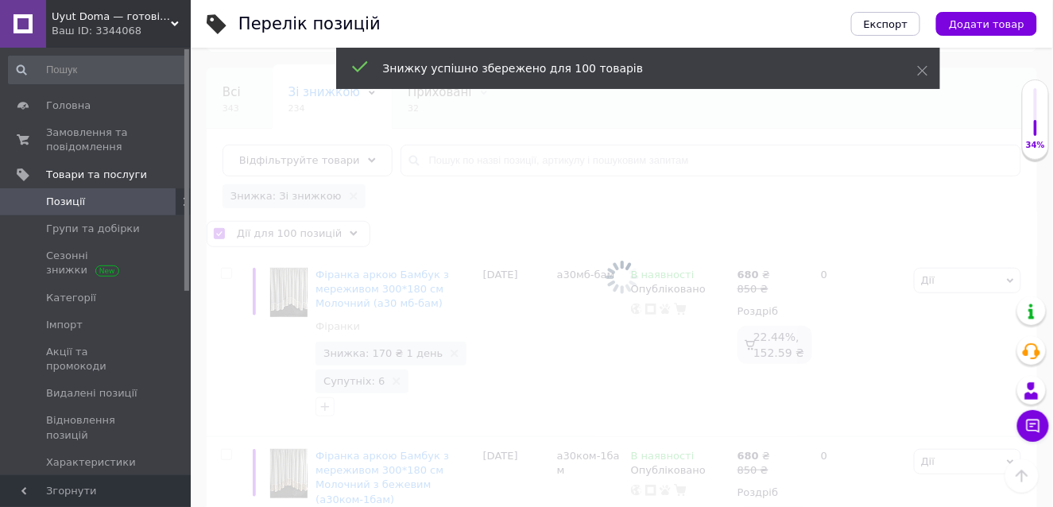
checkbox input "false"
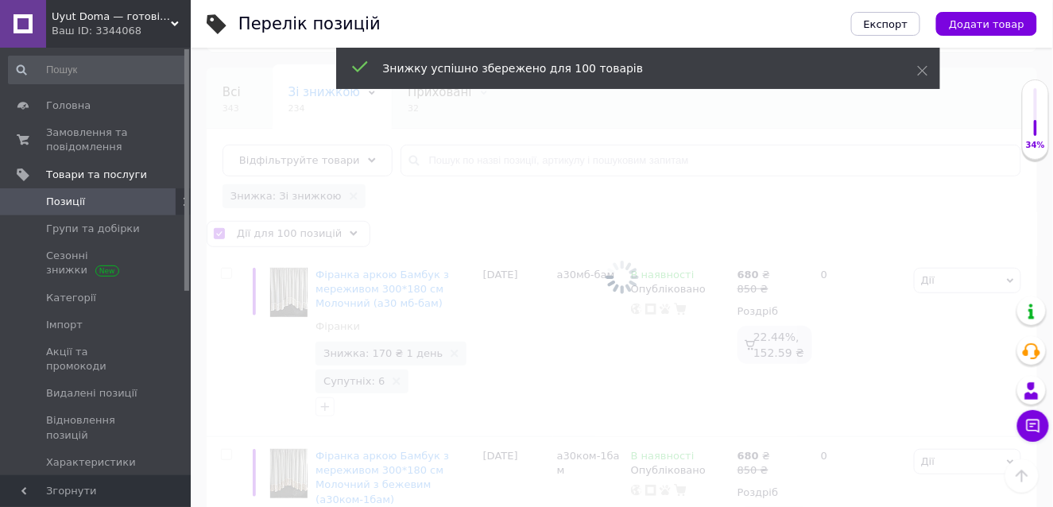
checkbox input "false"
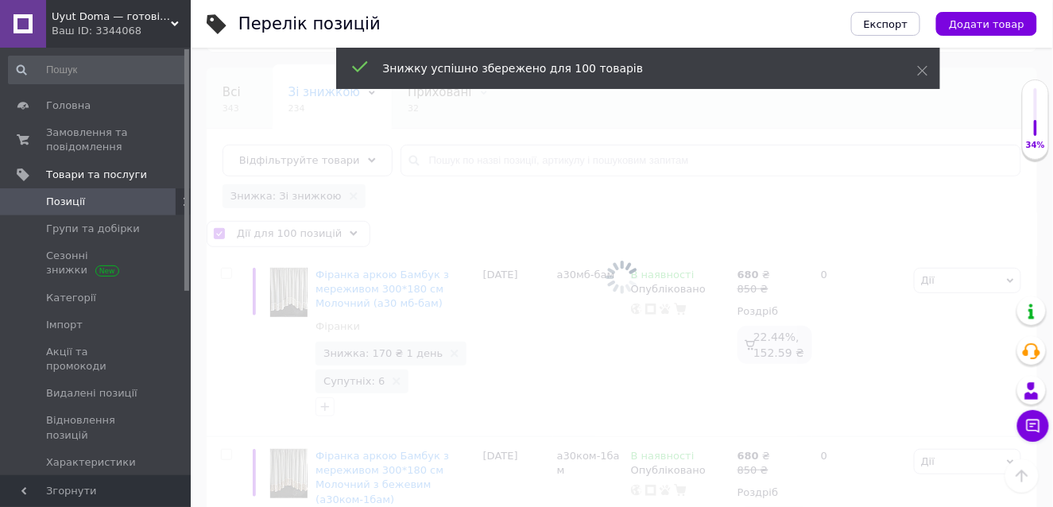
checkbox input "false"
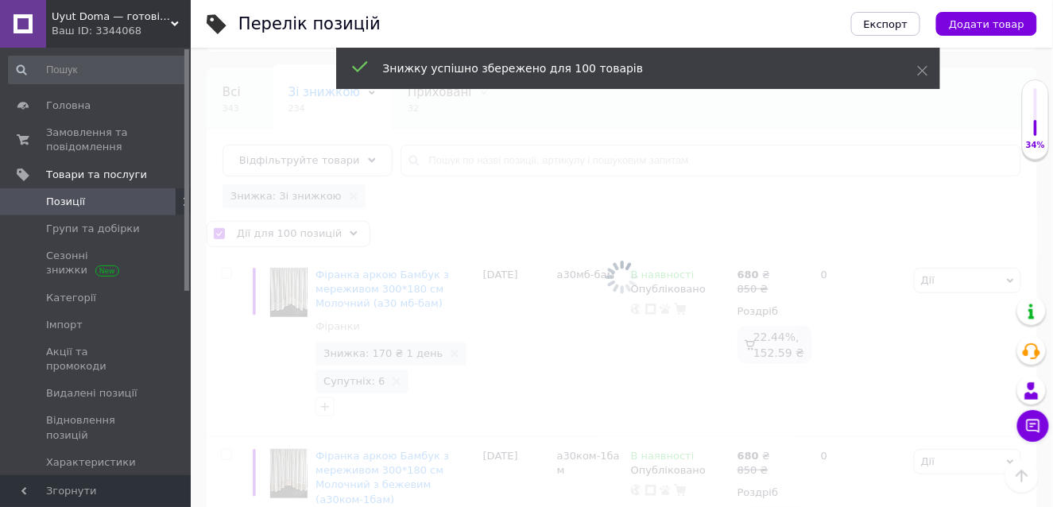
checkbox input "false"
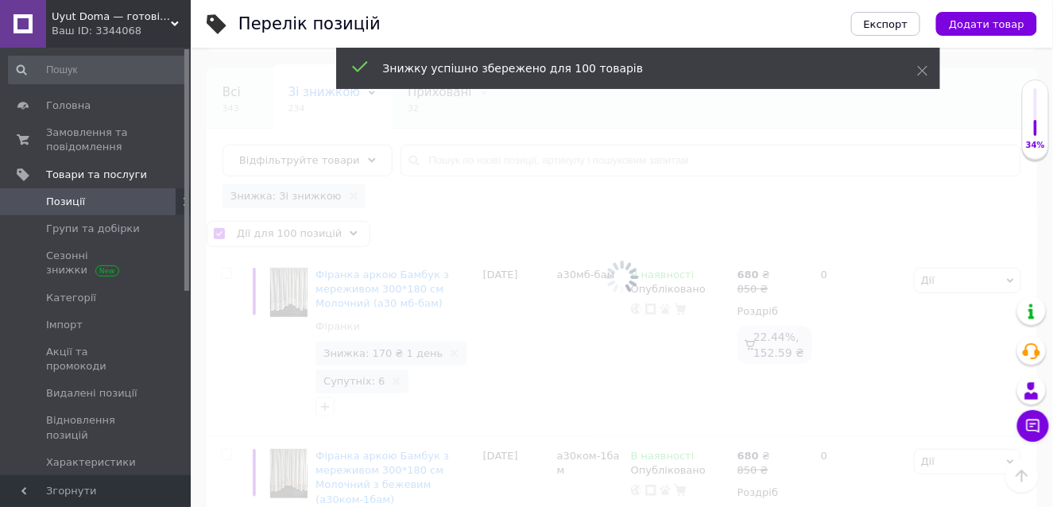
checkbox input "false"
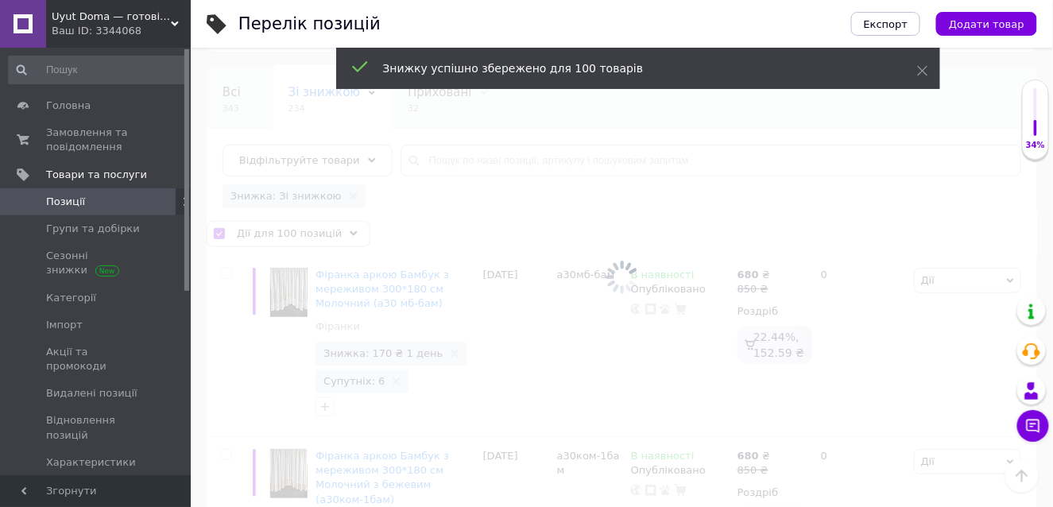
checkbox input "false"
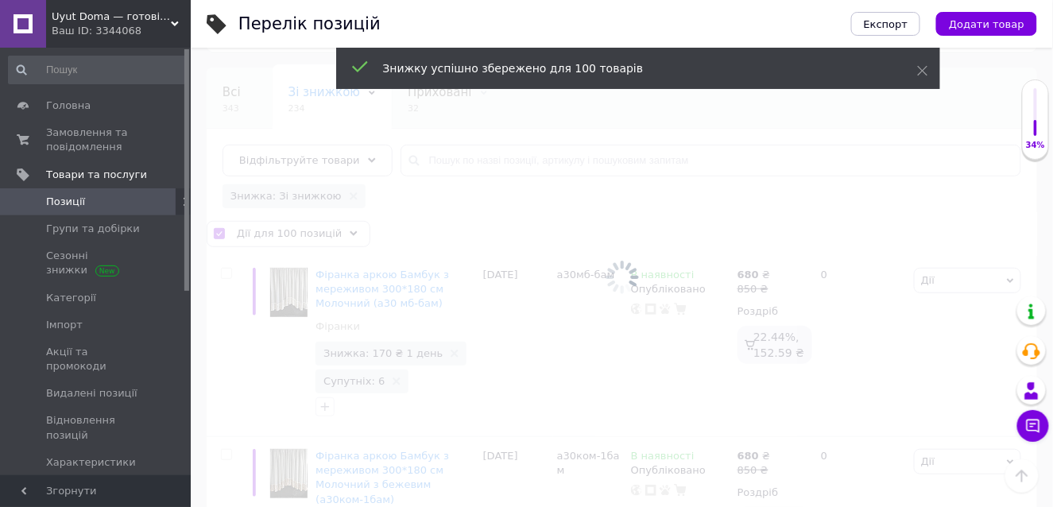
checkbox input "false"
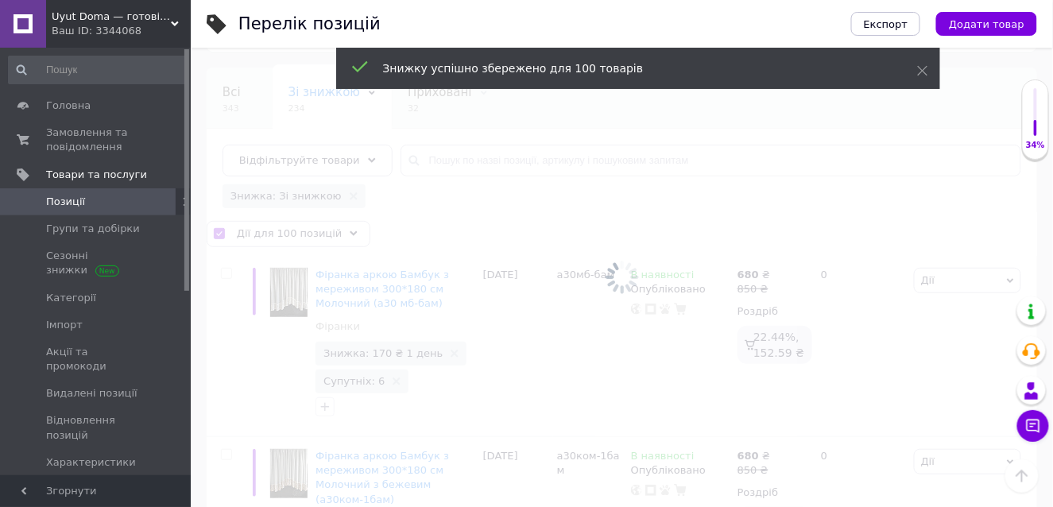
checkbox input "false"
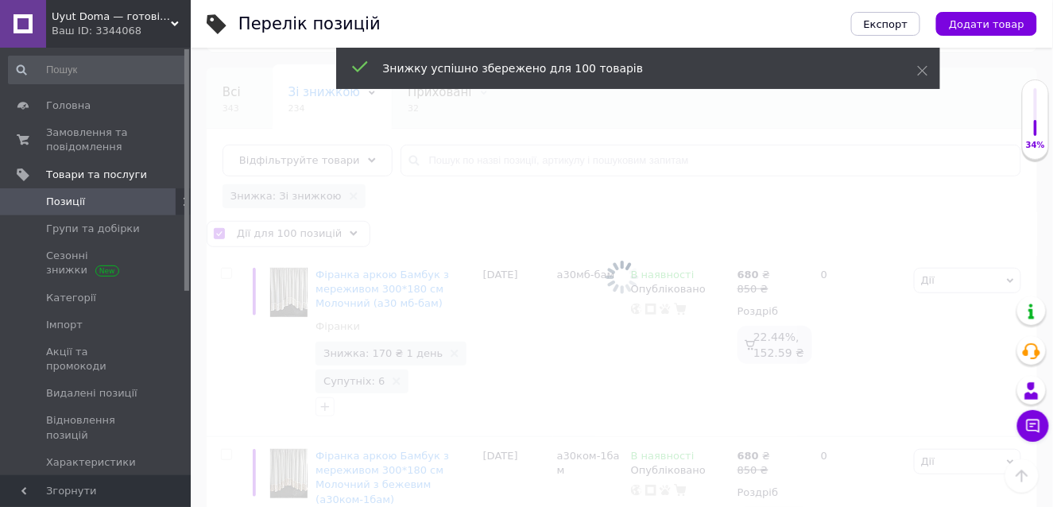
checkbox input "false"
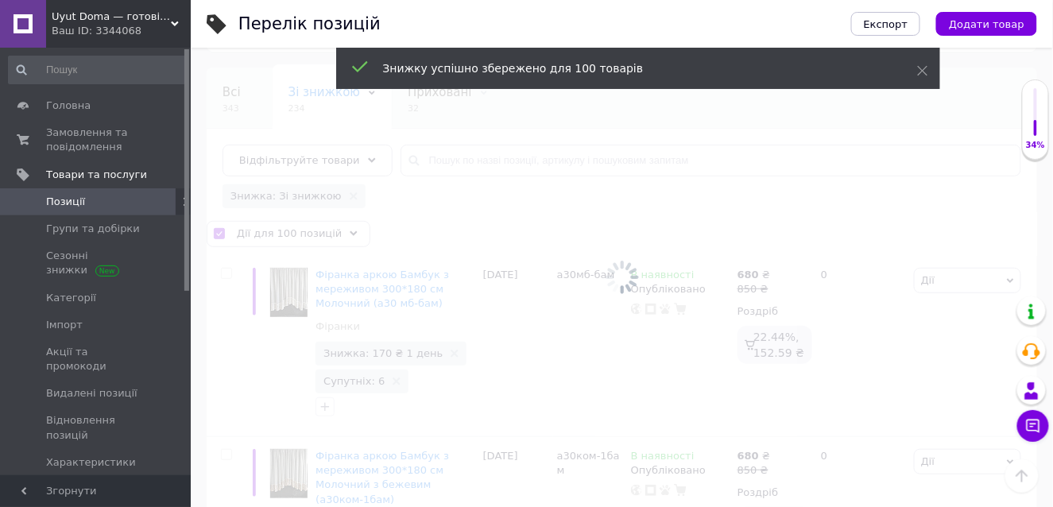
checkbox input "false"
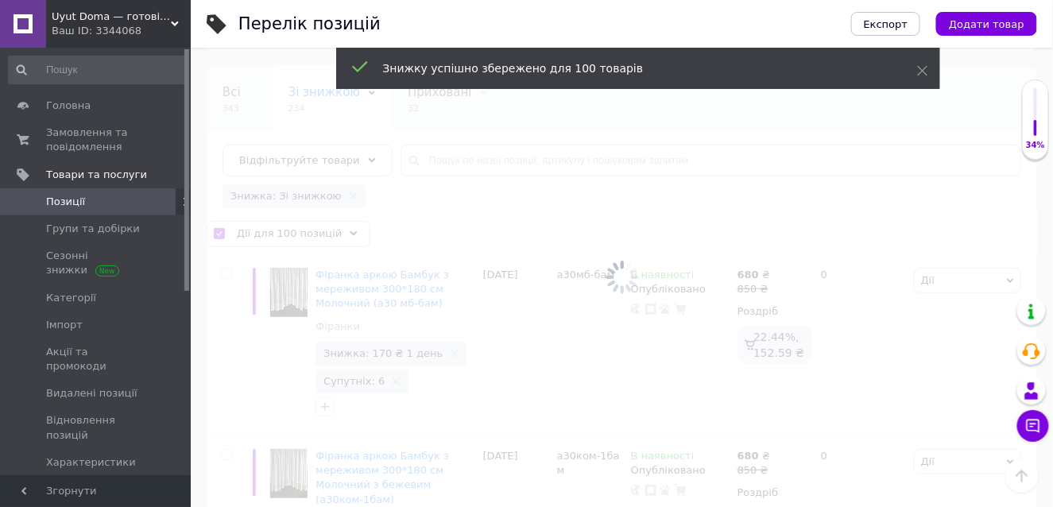
checkbox input "false"
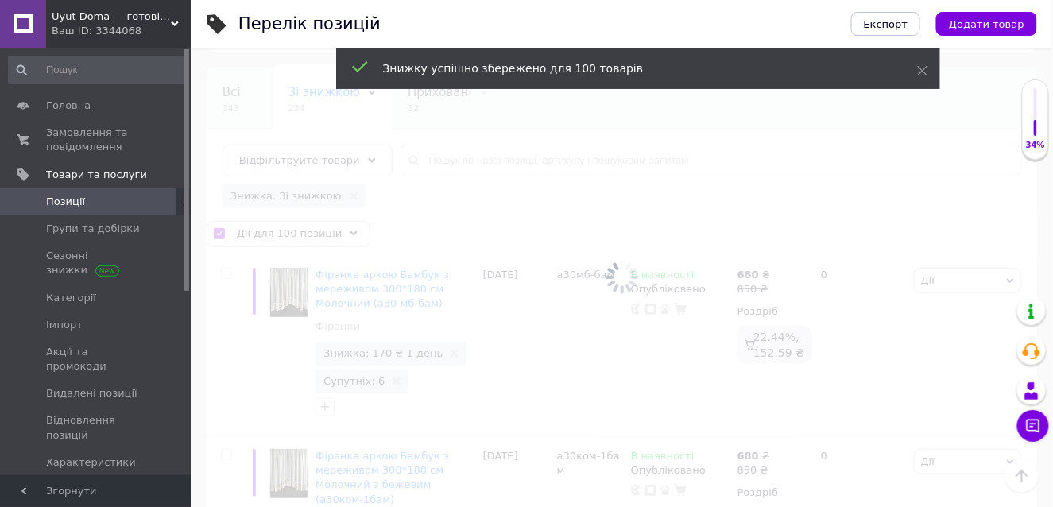
checkbox input "false"
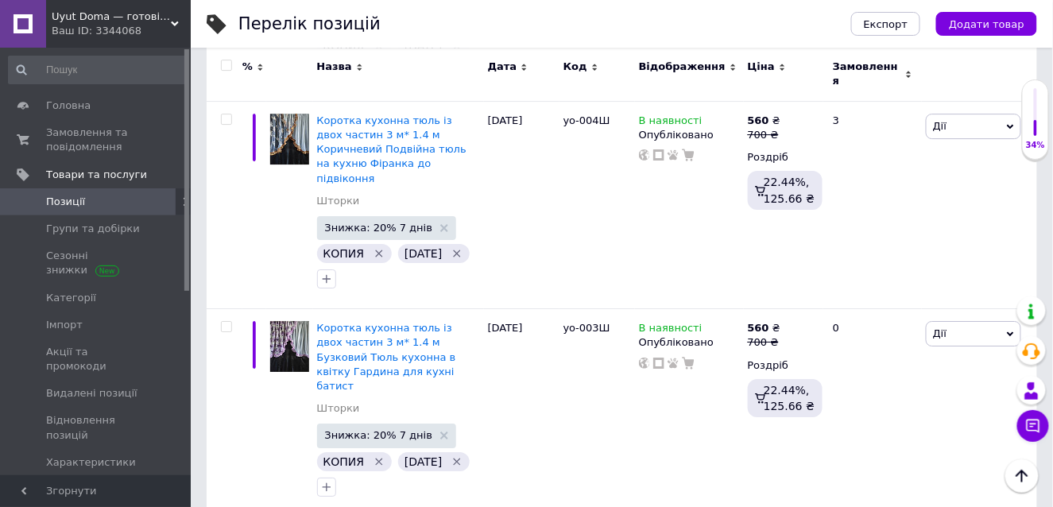
scroll to position [20309, 0]
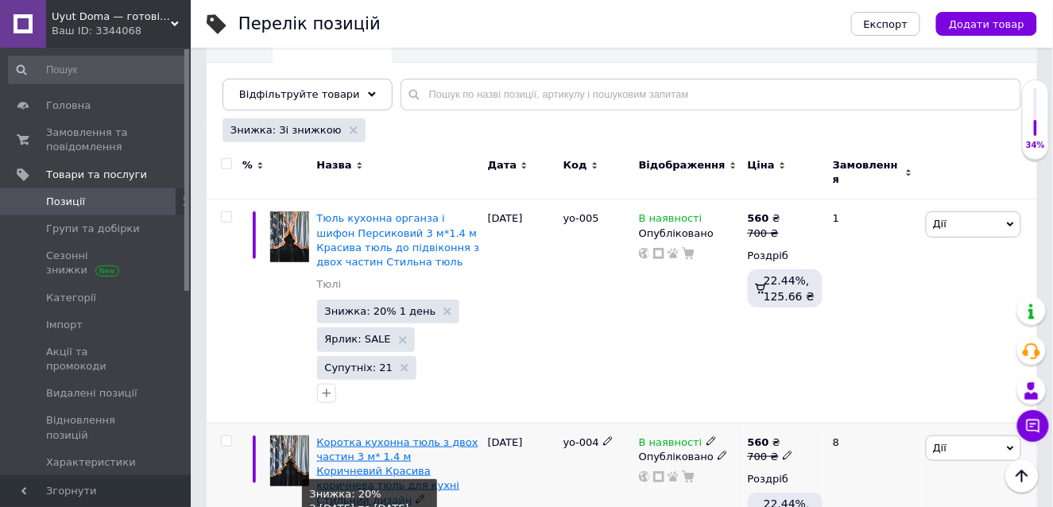
scroll to position [97, 0]
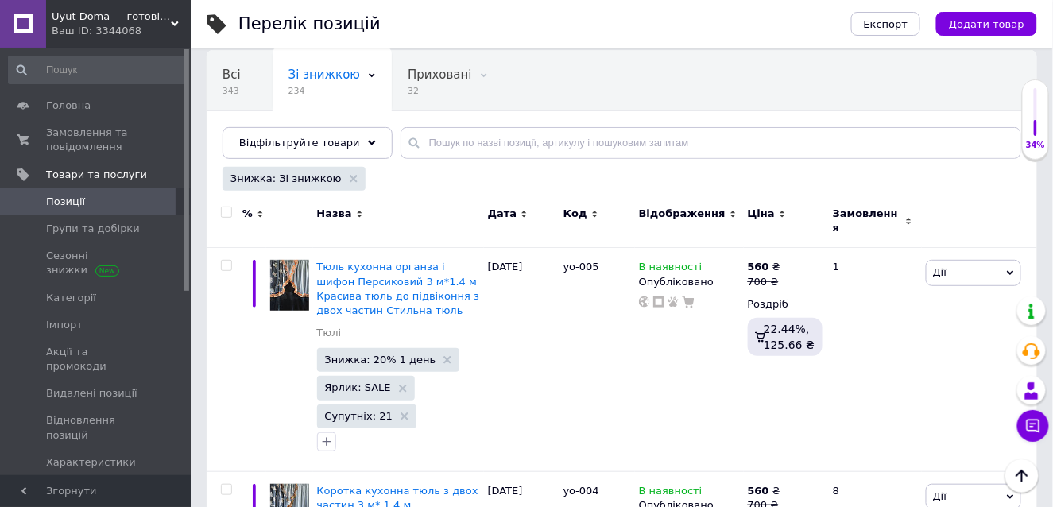
click at [224, 207] on input "checkbox" at bounding box center [226, 212] width 10 height 10
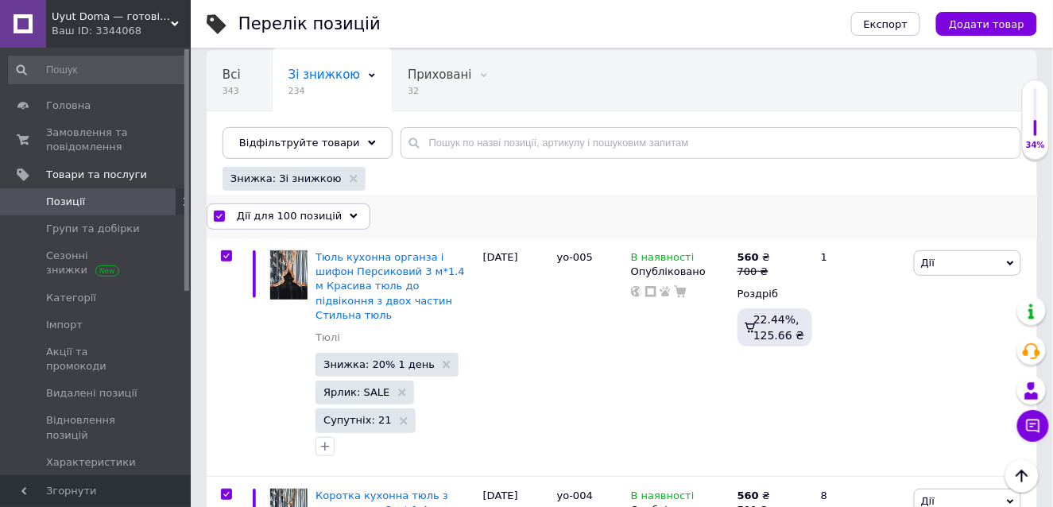
click at [350, 212] on icon at bounding box center [354, 216] width 8 height 8
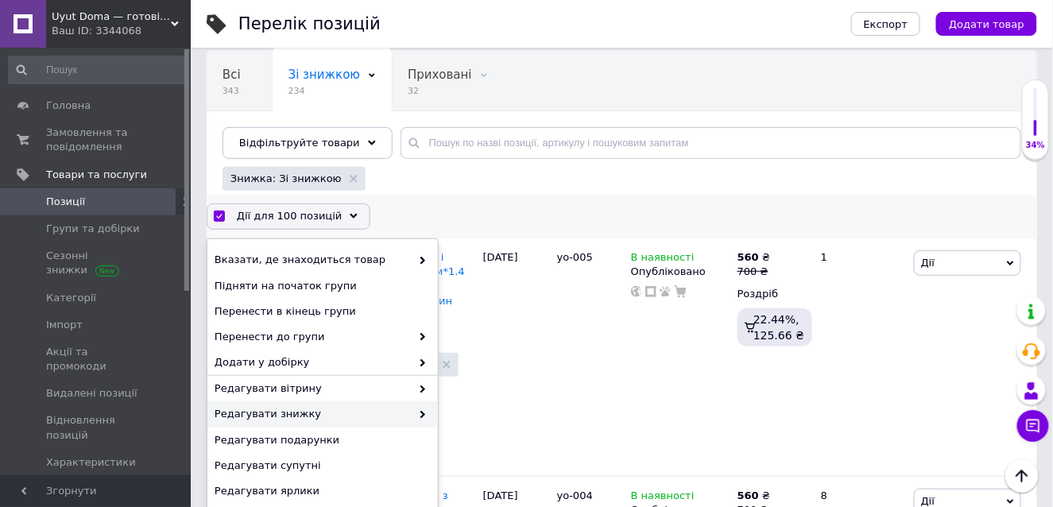
click at [415, 409] on span at bounding box center [419, 414] width 16 height 14
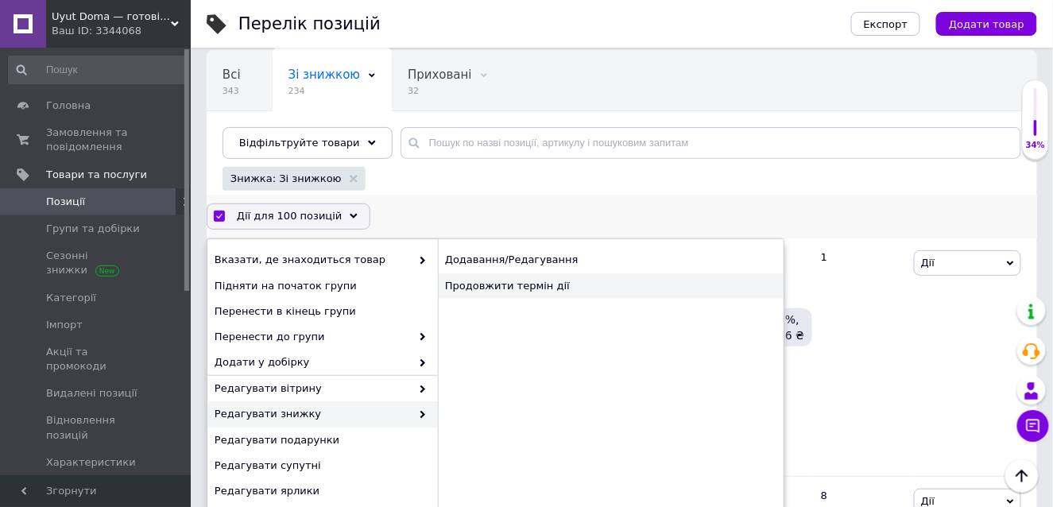
click at [531, 277] on div "Продовжити термін дії" at bounding box center [611, 285] width 346 height 25
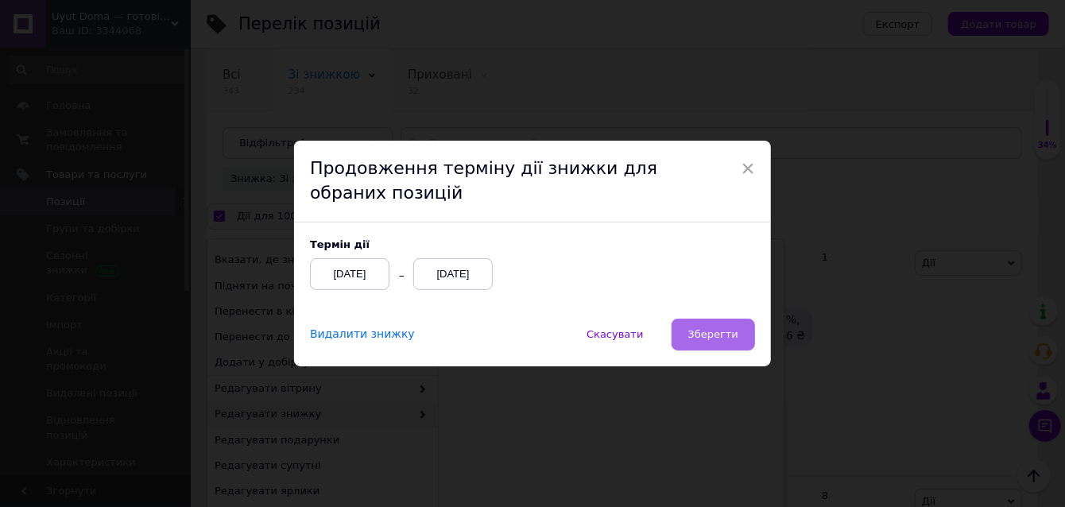
click at [702, 328] on span "Зберегти" at bounding box center [713, 334] width 50 height 12
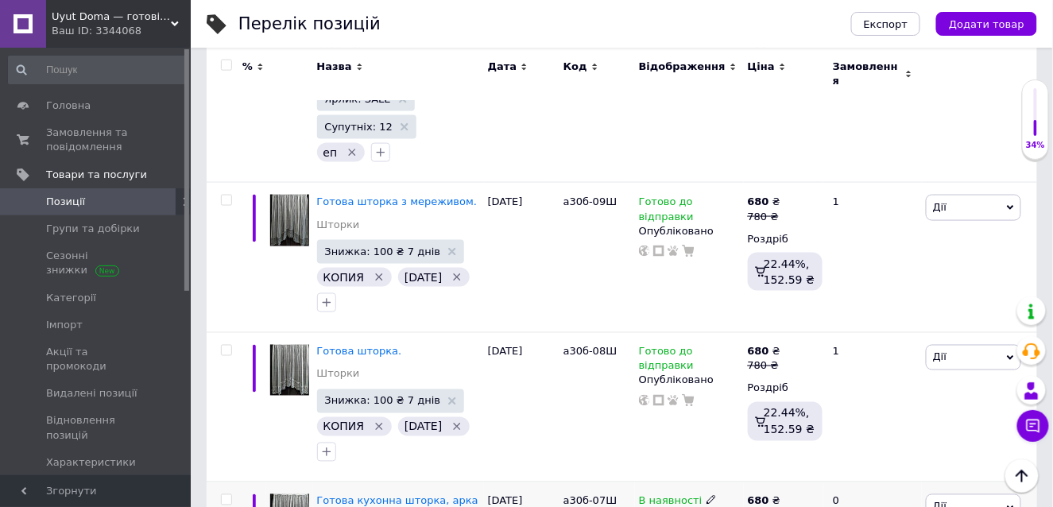
scroll to position [19432, 0]
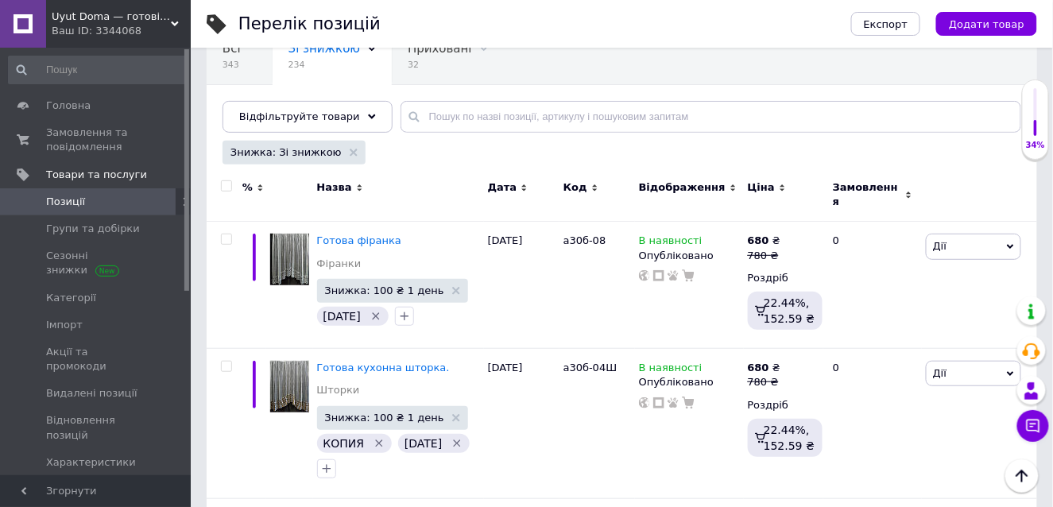
scroll to position [99, 0]
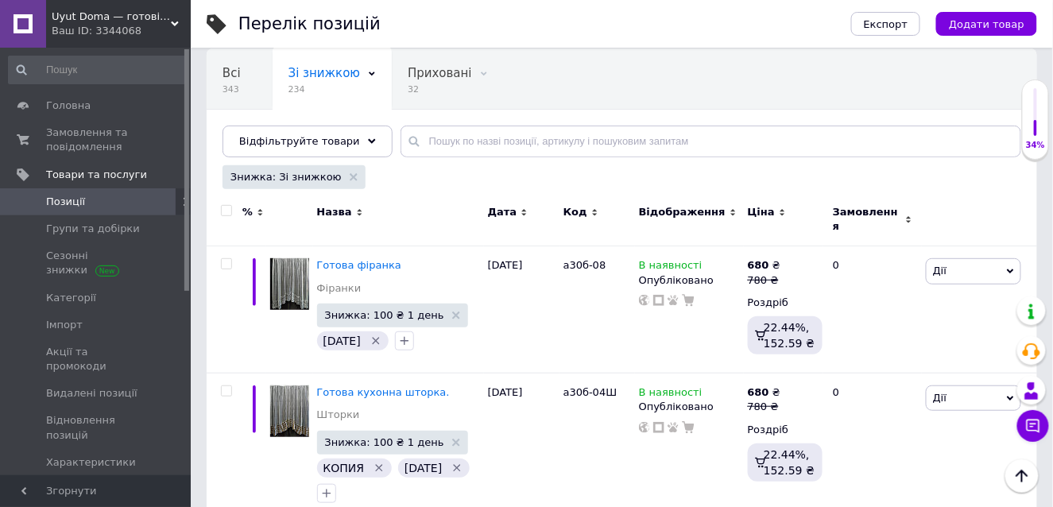
click at [225, 207] on input "checkbox" at bounding box center [226, 211] width 10 height 10
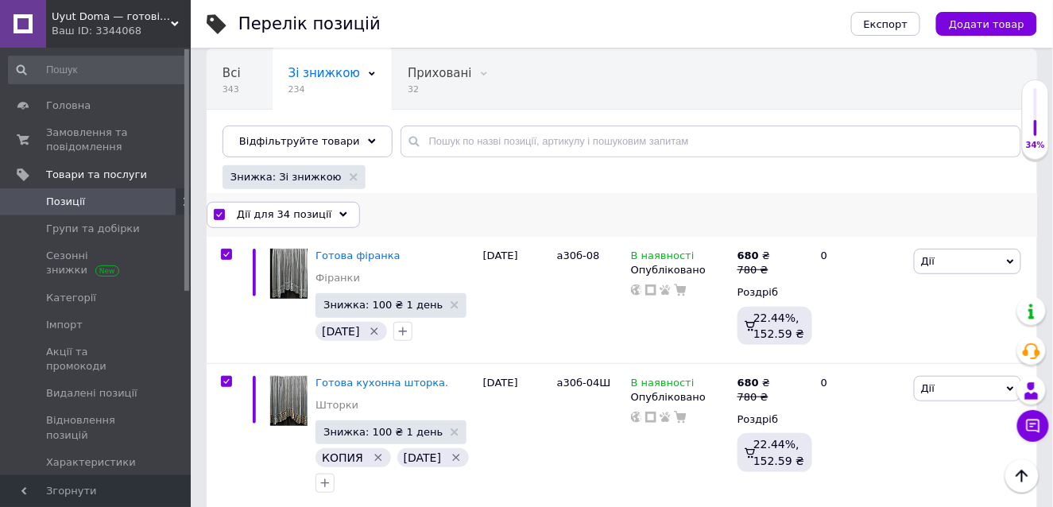
click at [329, 207] on div "Дії для 34 позиції" at bounding box center [283, 214] width 153 height 25
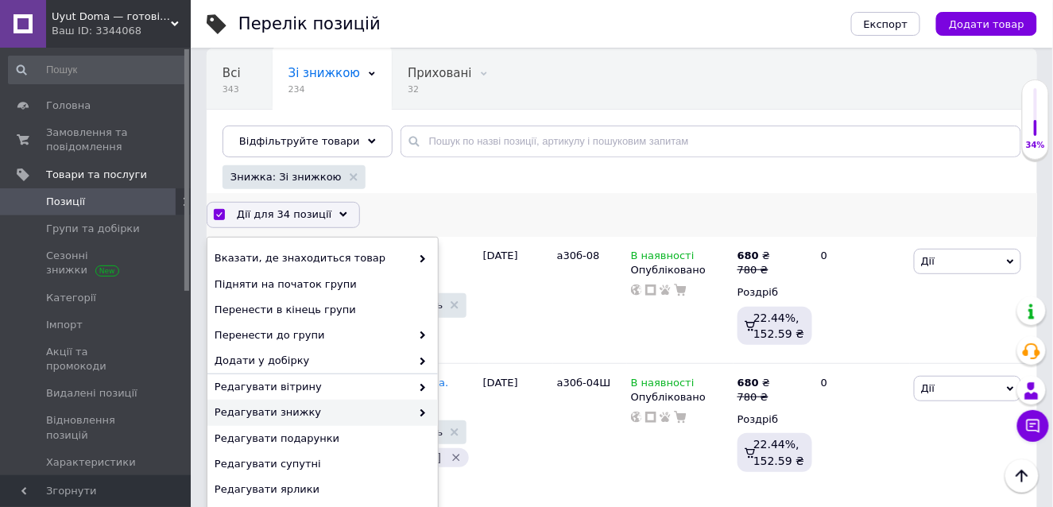
click at [419, 409] on icon at bounding box center [423, 413] width 8 height 8
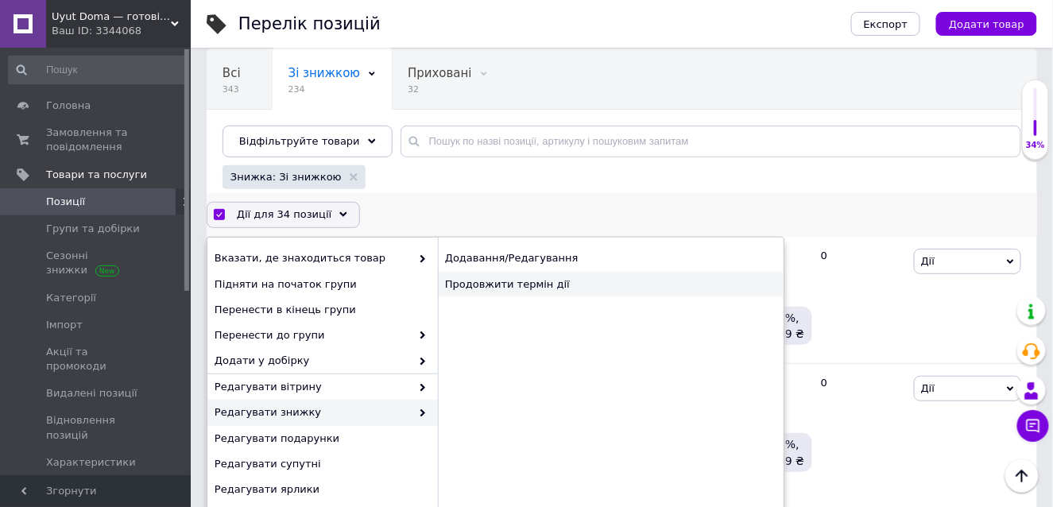
click at [543, 274] on div "Продовжити термін дії" at bounding box center [611, 284] width 346 height 25
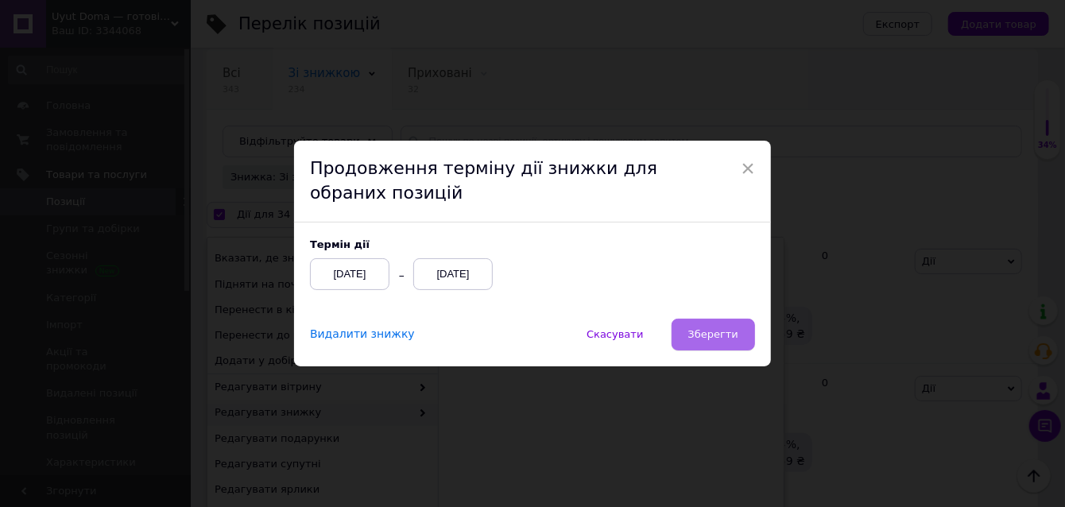
click at [709, 327] on button "Зберегти" at bounding box center [713, 335] width 83 height 32
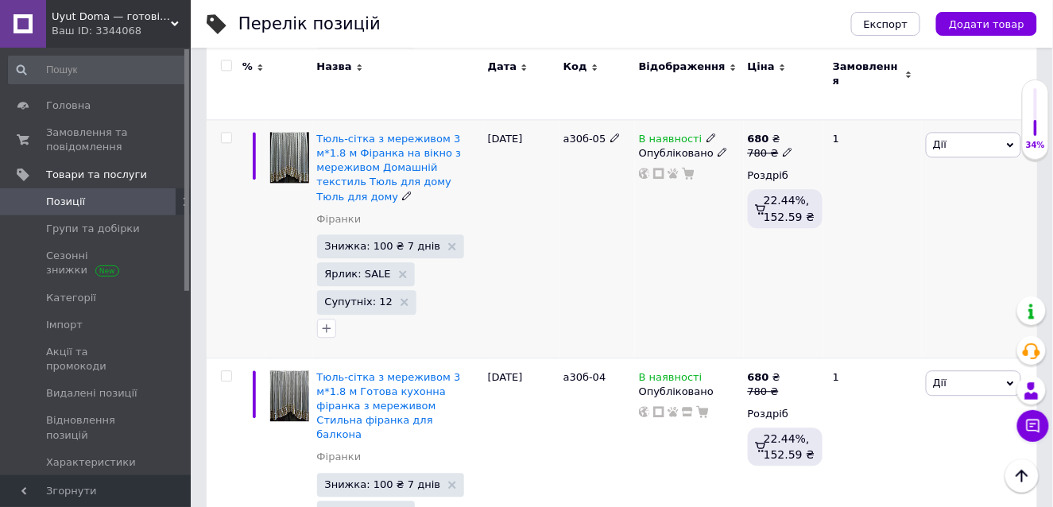
scroll to position [973, 0]
